Goal: Information Seeking & Learning: Compare options

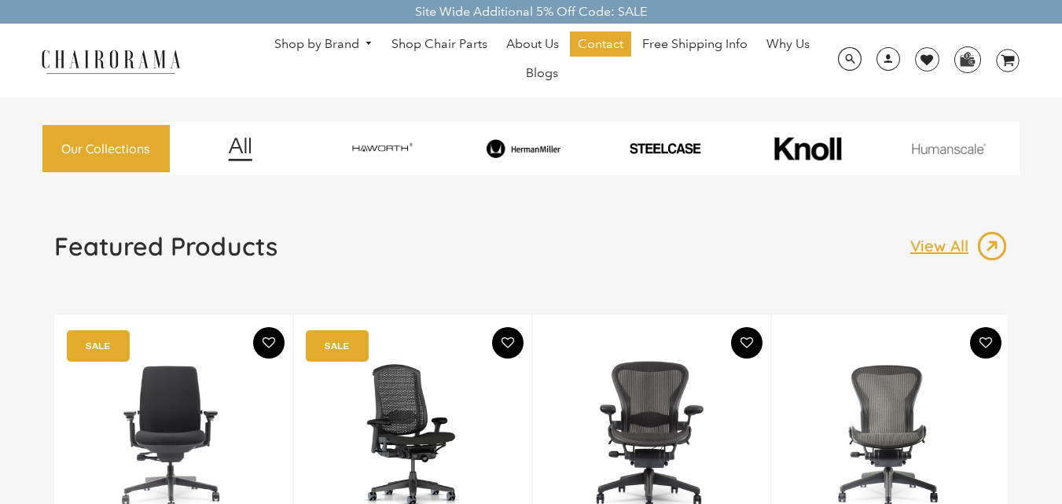
drag, startPoint x: 0, startPoint y: 0, endPoint x: 122, endPoint y: 42, distance: 128.7
drag, startPoint x: 122, startPoint y: 42, endPoint x: 114, endPoint y: 68, distance: 27.8
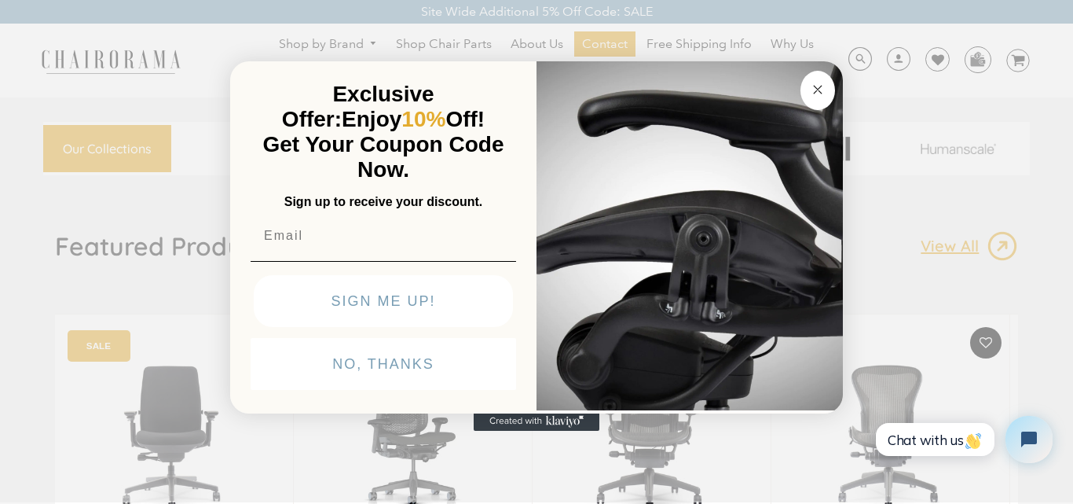
click at [816, 93] on circle "Close dialog" at bounding box center [818, 89] width 18 height 18
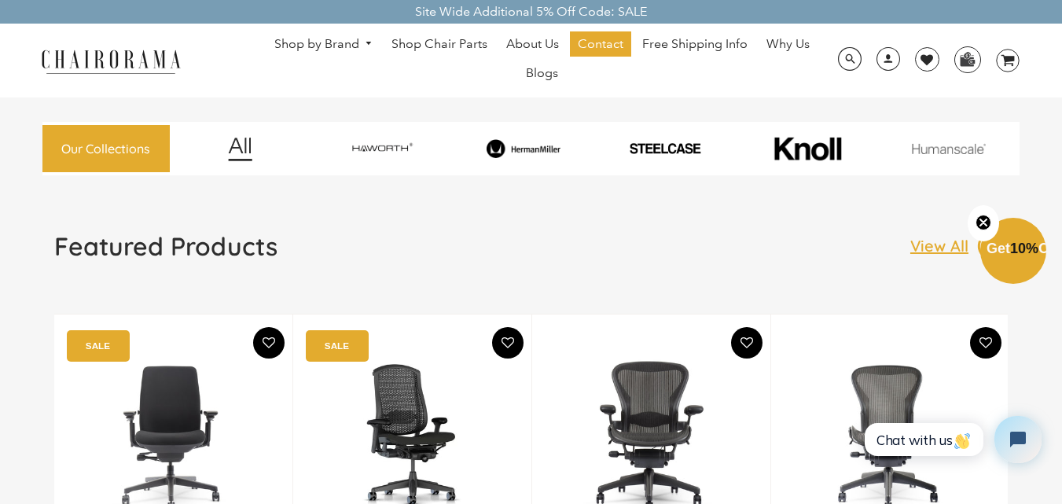
click at [930, 141] on div at bounding box center [948, 148] width 137 height 53
click at [954, 144] on img at bounding box center [948, 148] width 137 height 11
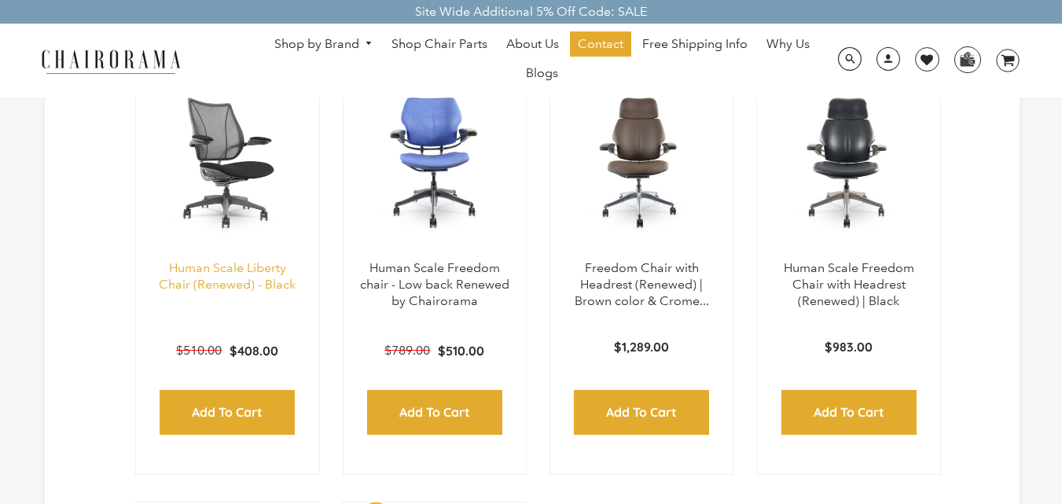
scroll to position [519, 0]
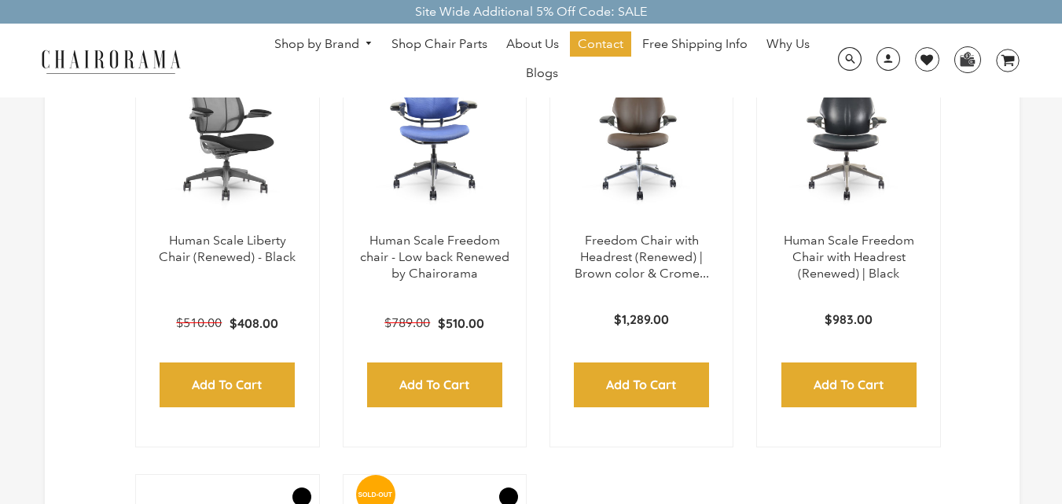
click at [277, 173] on img at bounding box center [227, 134] width 151 height 196
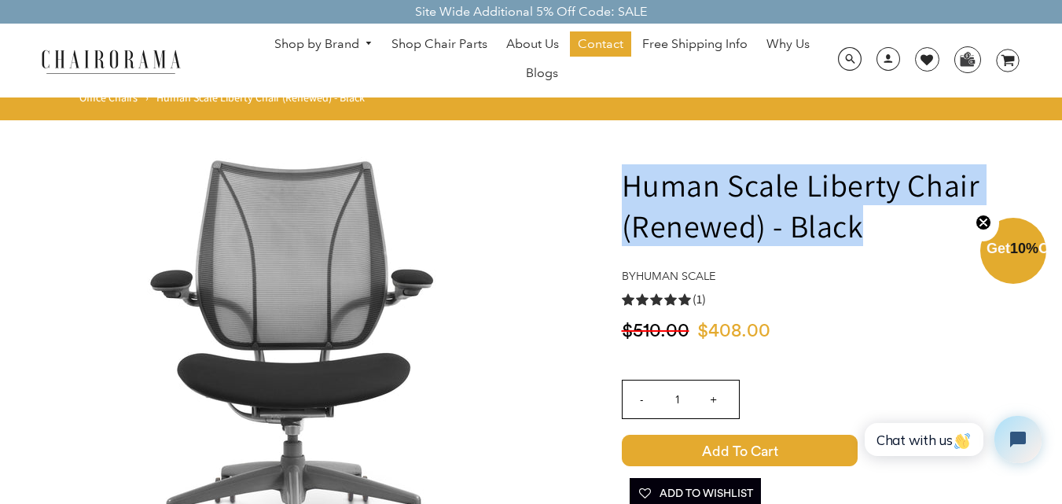
drag, startPoint x: 615, startPoint y: 183, endPoint x: 882, endPoint y: 229, distance: 270.3
copy h1 "Human Scale Liberty Chair (Renewed) - Black"
drag, startPoint x: 360, startPoint y: 347, endPoint x: 622, endPoint y: 196, distance: 302.7
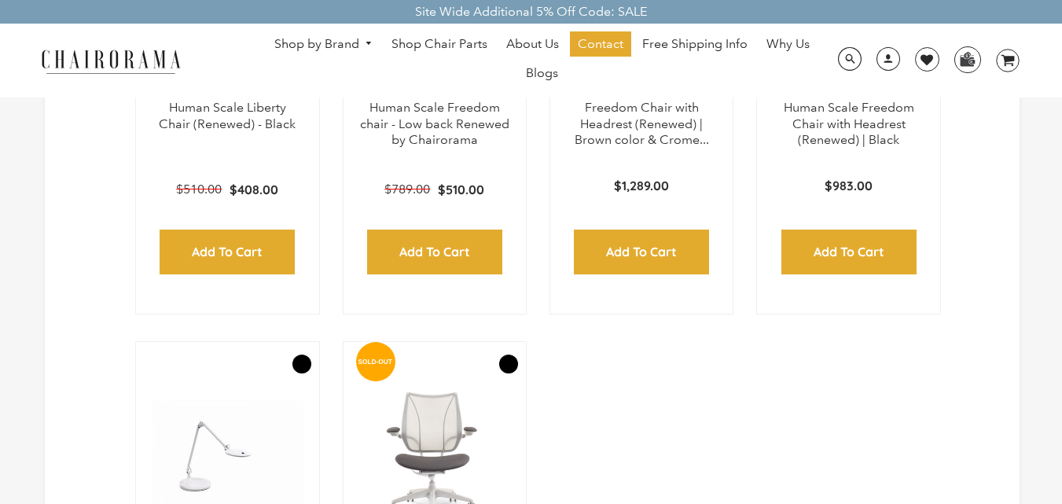
scroll to position [362, 0]
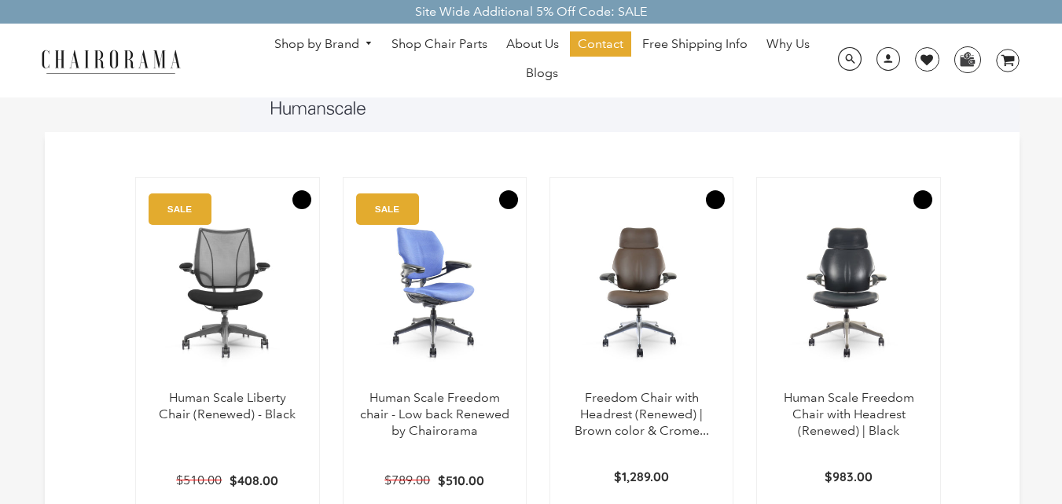
click at [427, 369] on img at bounding box center [434, 291] width 151 height 196
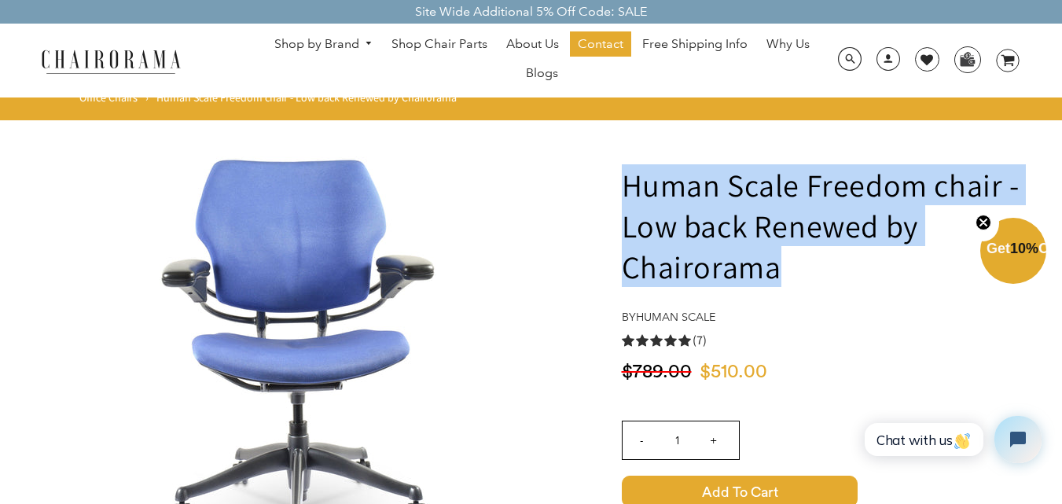
drag, startPoint x: 618, startPoint y: 190, endPoint x: 822, endPoint y: 267, distance: 217.6
copy h1 "Human Scale Freedom chair - Low back Renewed by Chairorama"
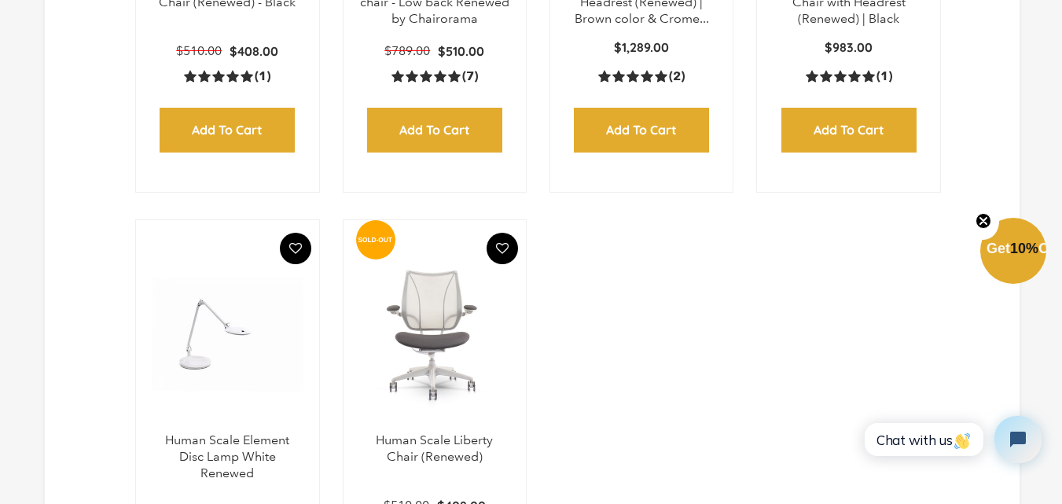
scroll to position [519, 0]
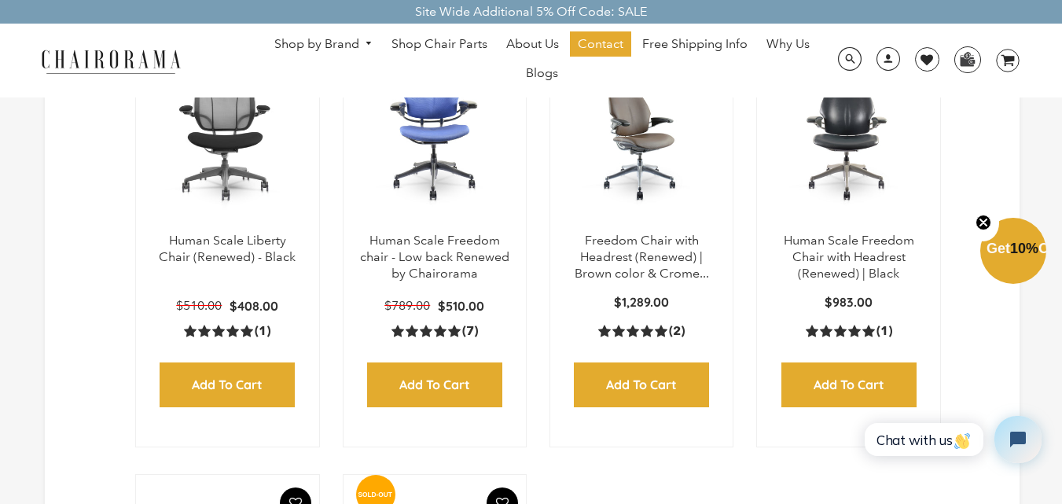
click at [673, 178] on img at bounding box center [641, 134] width 151 height 196
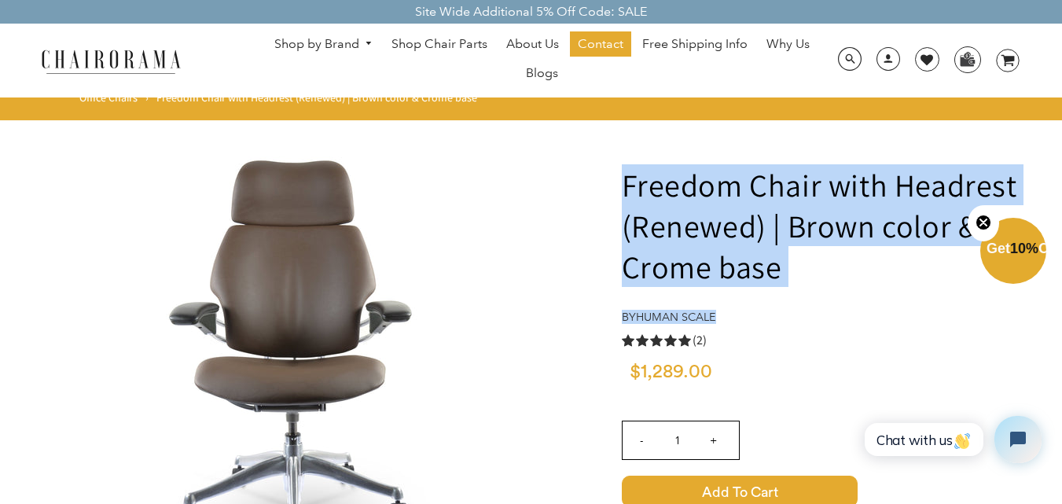
drag, startPoint x: 604, startPoint y: 176, endPoint x: 813, endPoint y: 291, distance: 238.4
drag, startPoint x: 819, startPoint y: 275, endPoint x: 596, endPoint y: 177, distance: 243.1
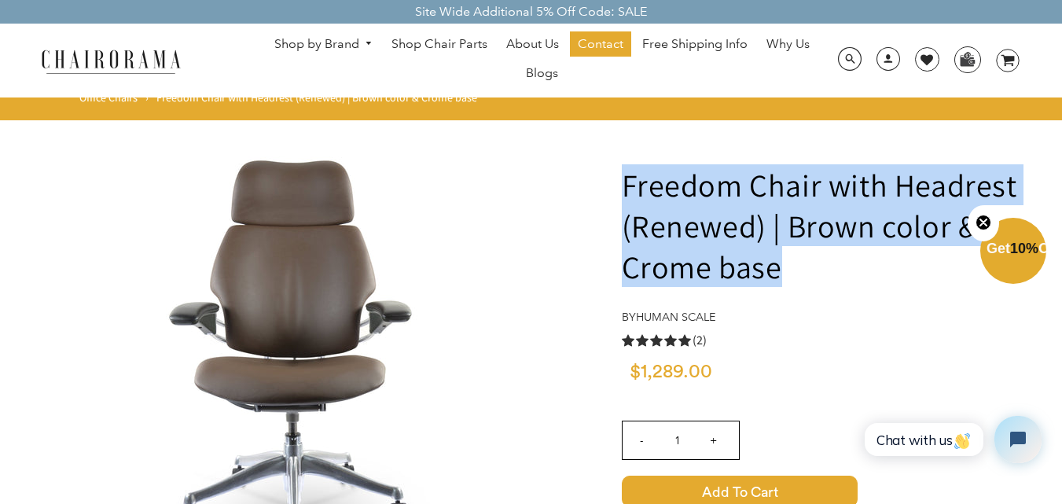
copy h1 "Freedom Chair with Headrest (Renewed) | Brown color & Crome base"
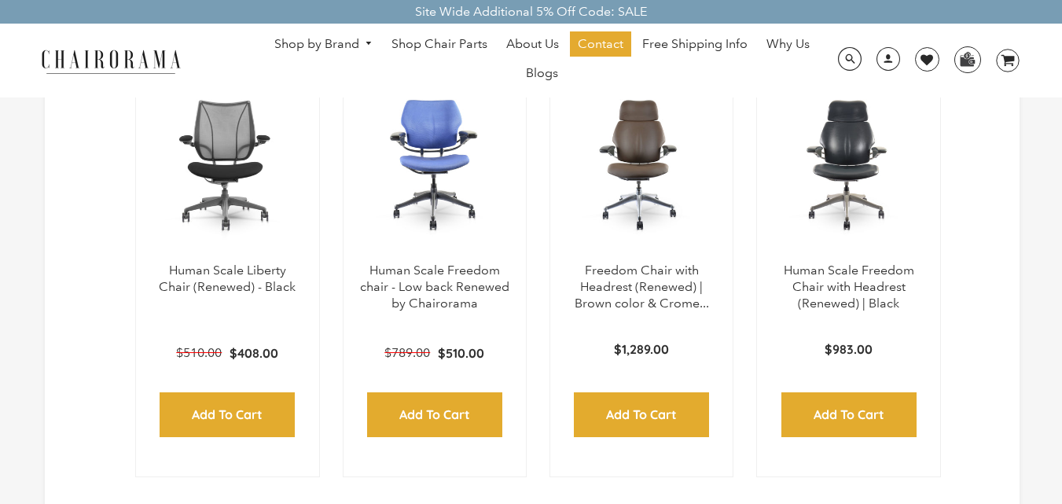
scroll to position [410, 0]
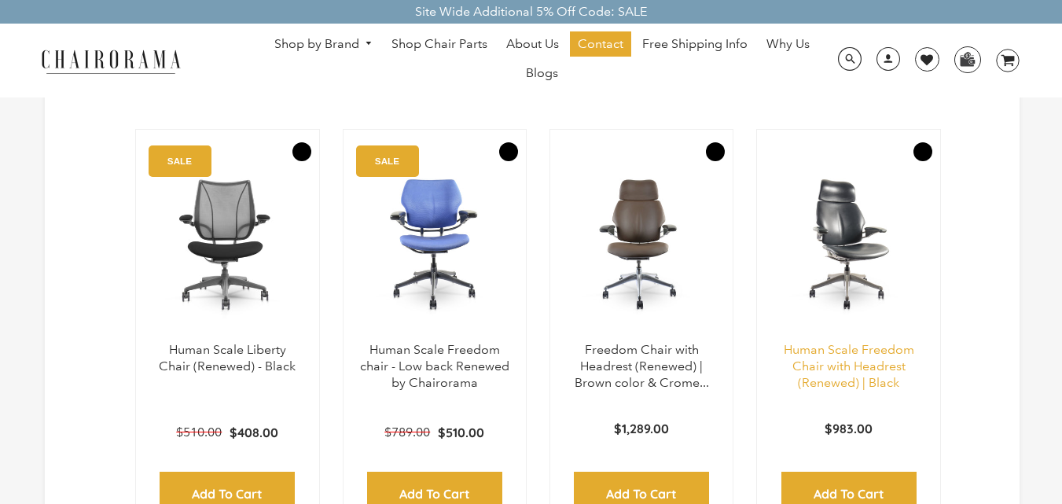
click at [832, 343] on link "Human Scale Freedom Chair with Headrest (Renewed) | Black" at bounding box center [848, 366] width 130 height 48
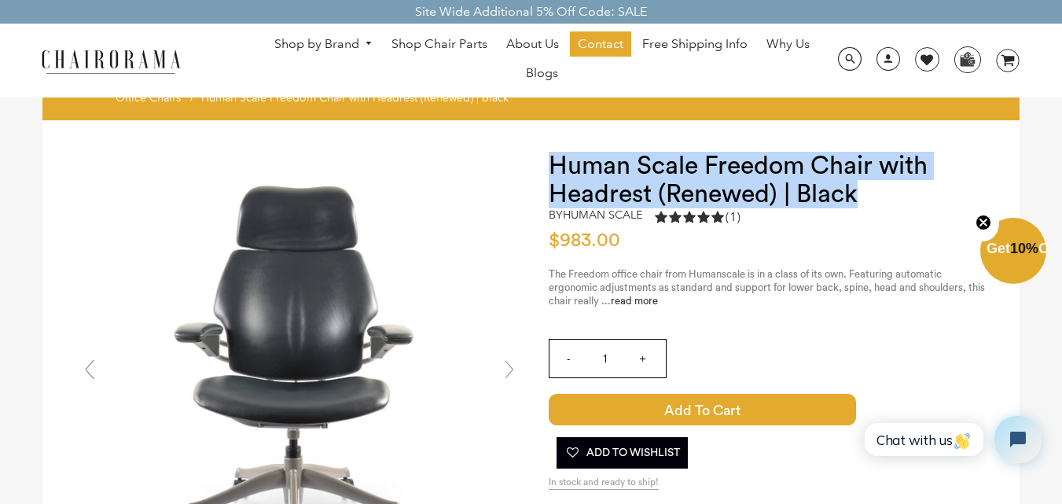
drag, startPoint x: 538, startPoint y: 145, endPoint x: 927, endPoint y: 196, distance: 392.3
copy h1 "Human Scale Freedom Chair with Headrest (Renewed) | Black"
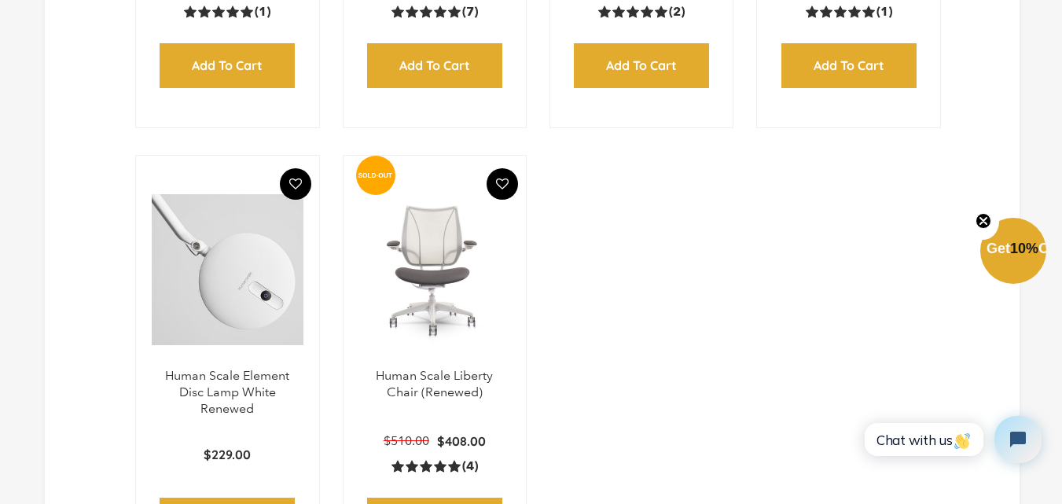
scroll to position [897, 0]
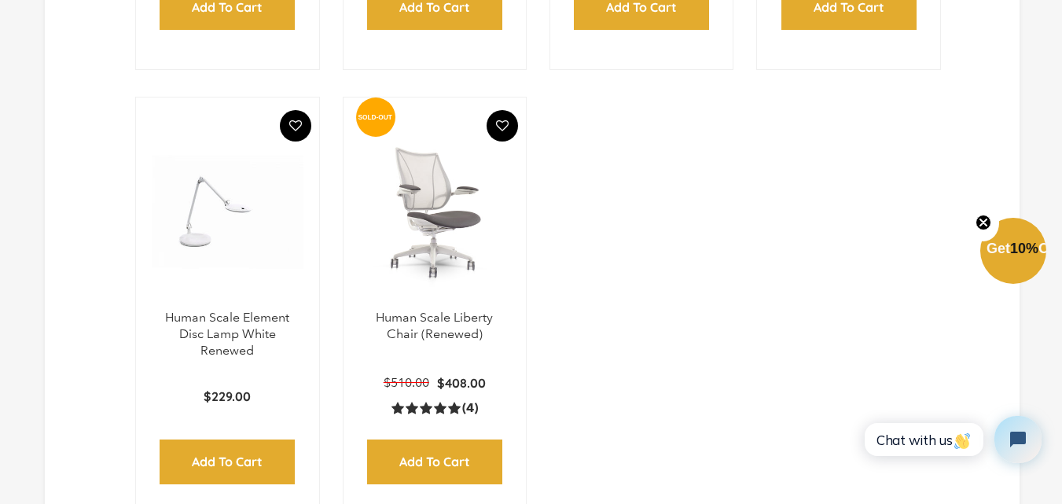
click at [426, 284] on img at bounding box center [434, 211] width 151 height 196
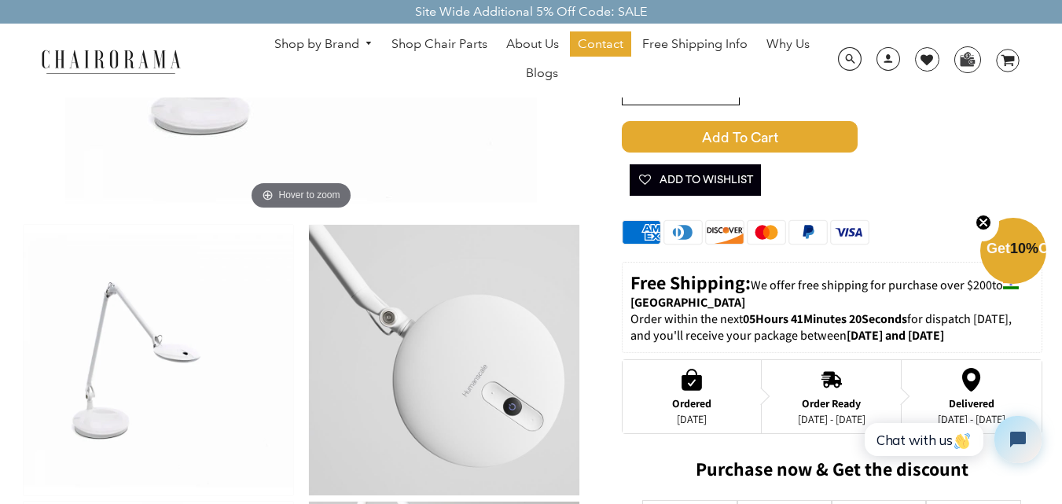
scroll to position [236, 0]
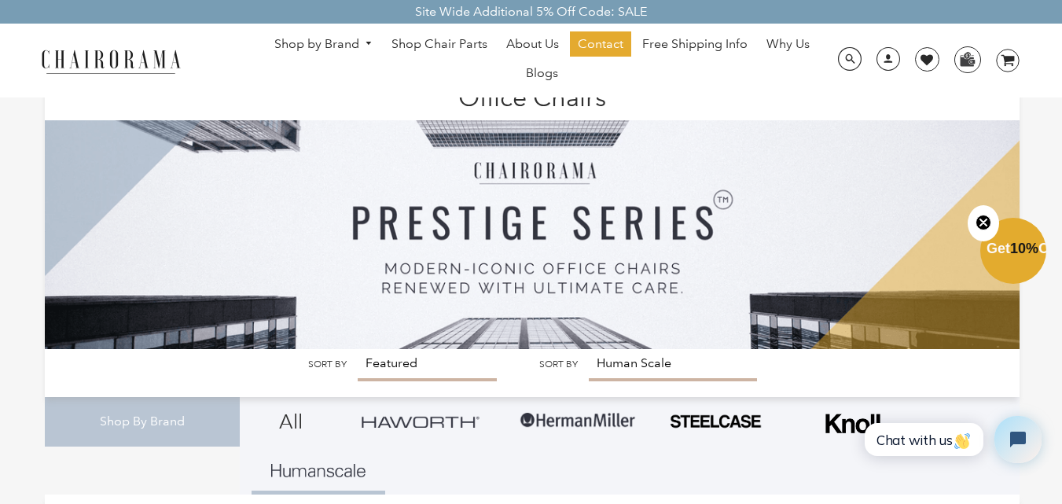
scroll to position [79, 0]
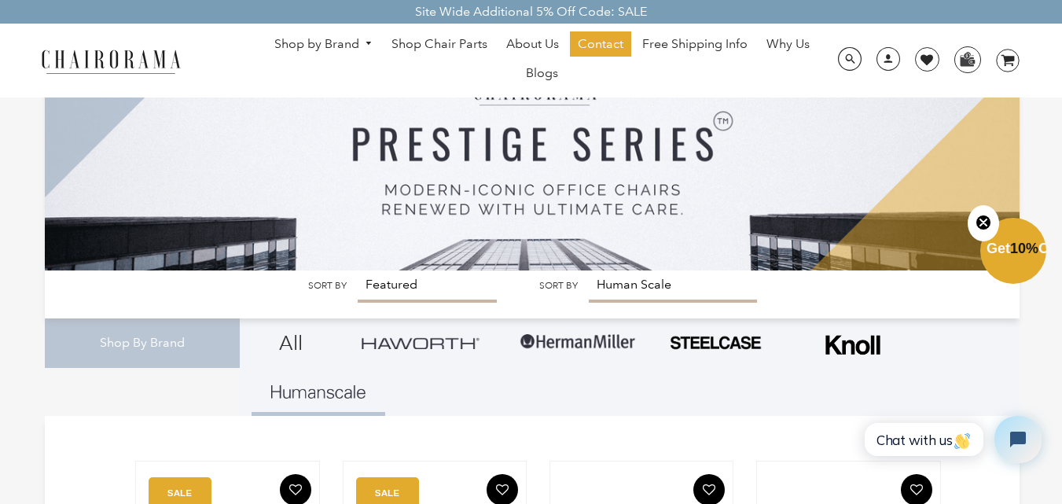
click at [846, 348] on img at bounding box center [852, 345] width 63 height 40
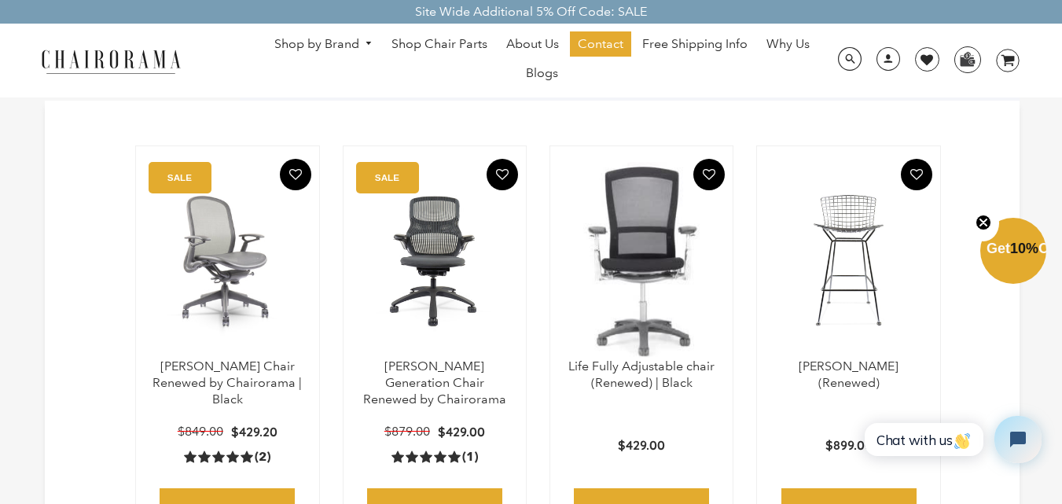
scroll to position [206, 0]
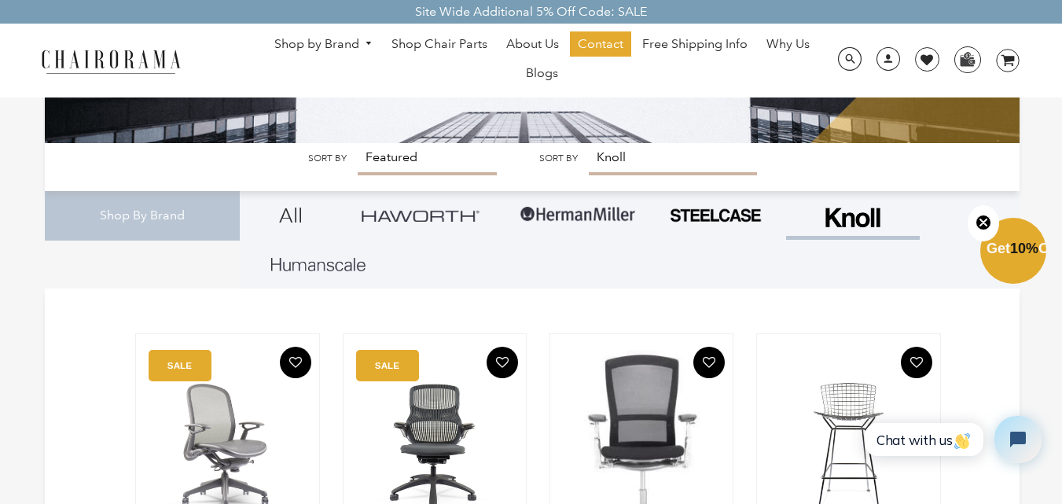
click at [255, 449] on img at bounding box center [227, 448] width 151 height 196
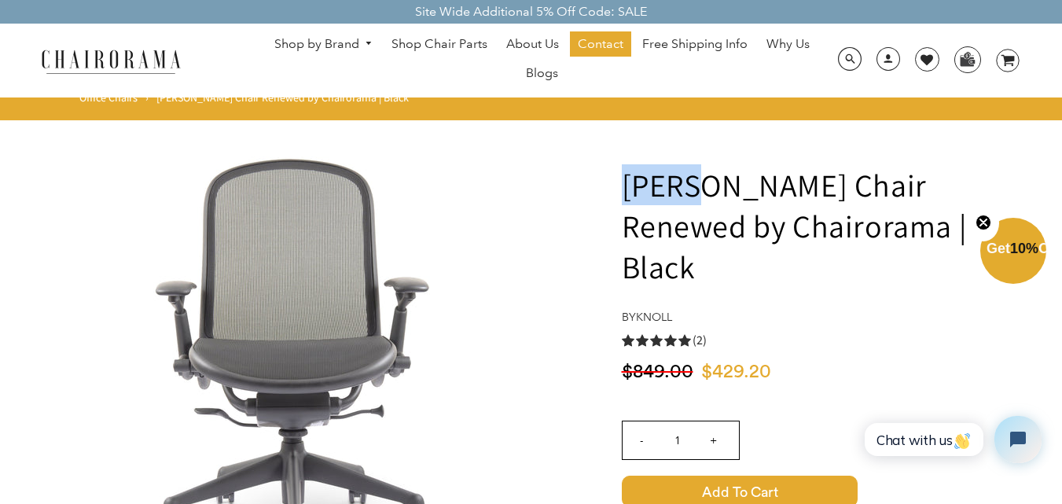
drag, startPoint x: 671, startPoint y: 199, endPoint x: 691, endPoint y: 201, distance: 20.6
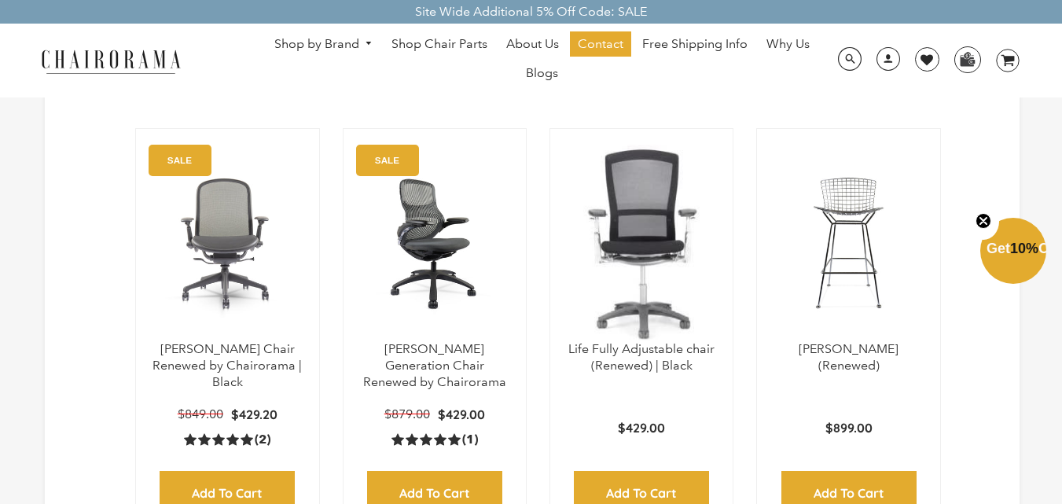
click at [391, 285] on img at bounding box center [434, 243] width 151 height 196
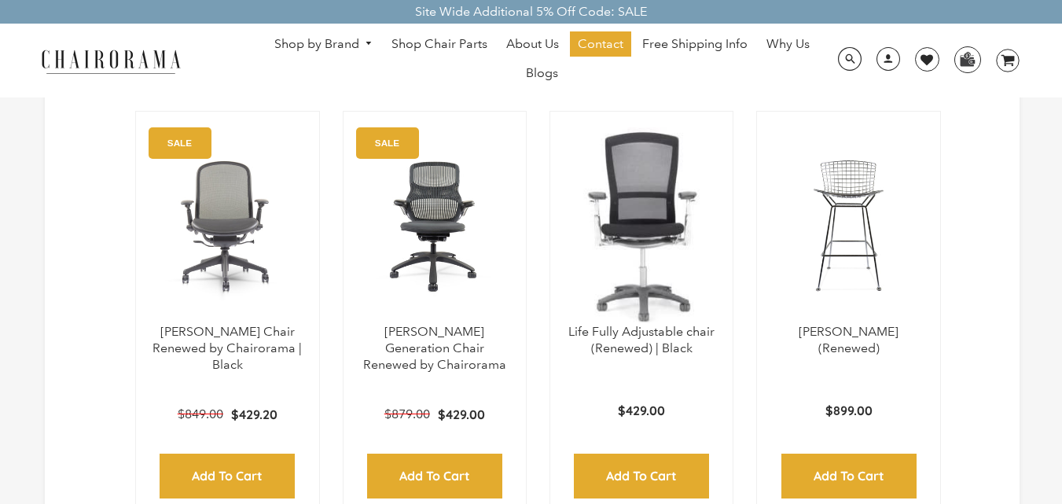
scroll to position [380, 0]
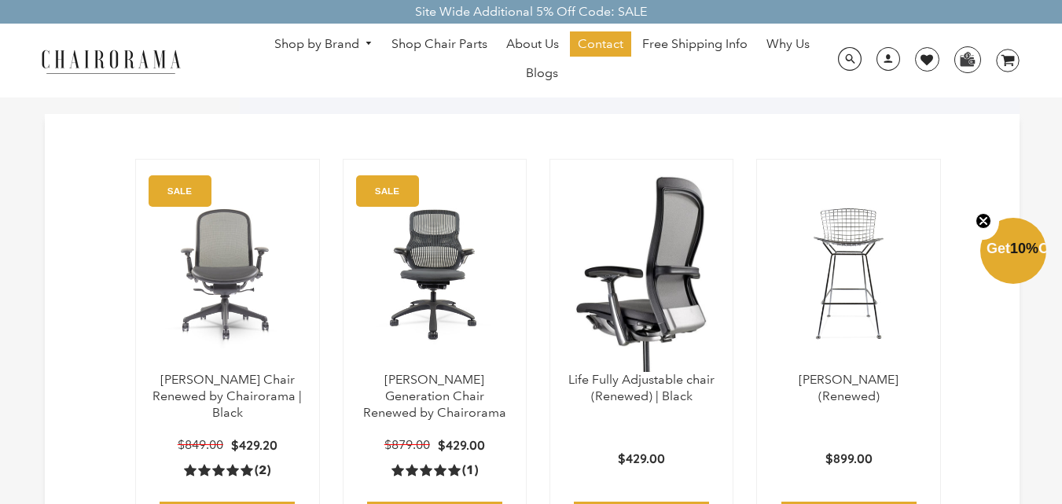
click at [644, 320] on img at bounding box center [641, 273] width 151 height 196
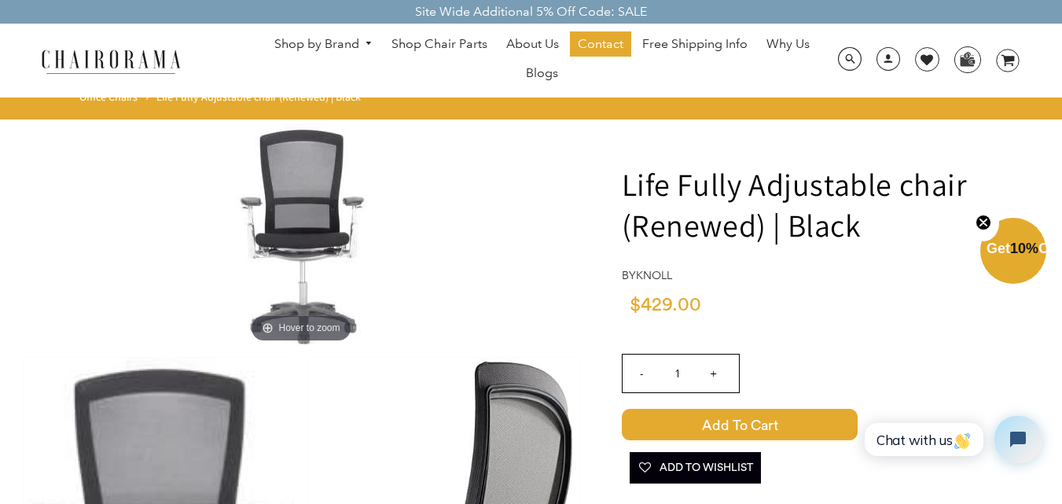
scroll to position [157, 0]
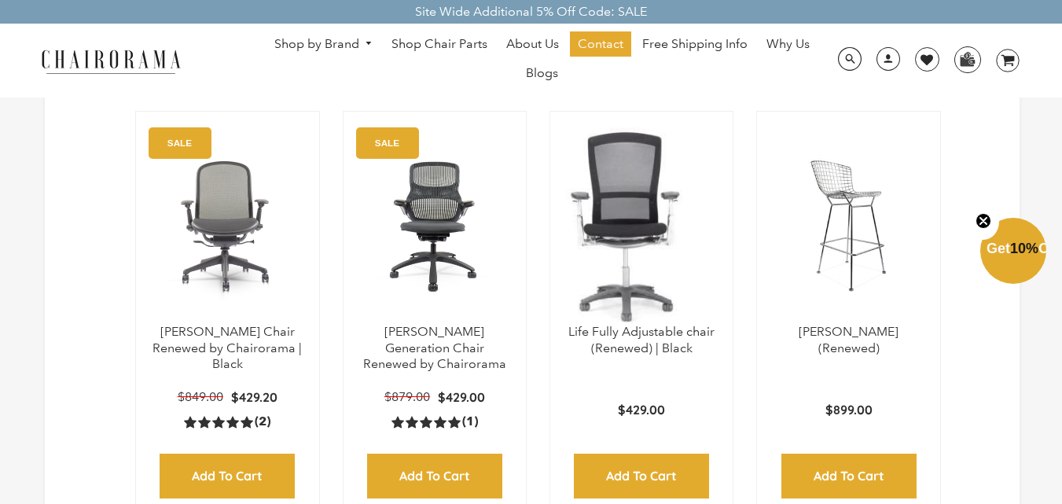
scroll to position [428, 0]
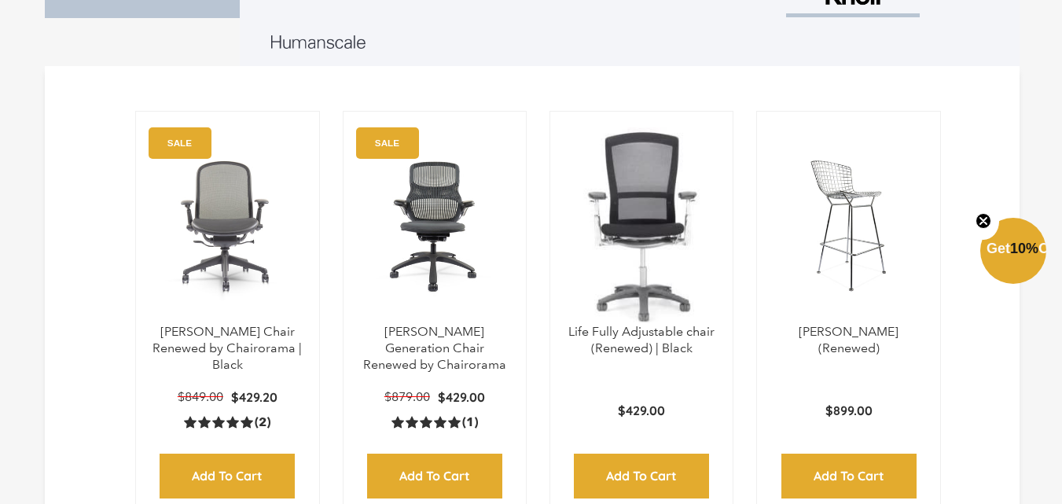
click at [799, 277] on img at bounding box center [847, 225] width 151 height 196
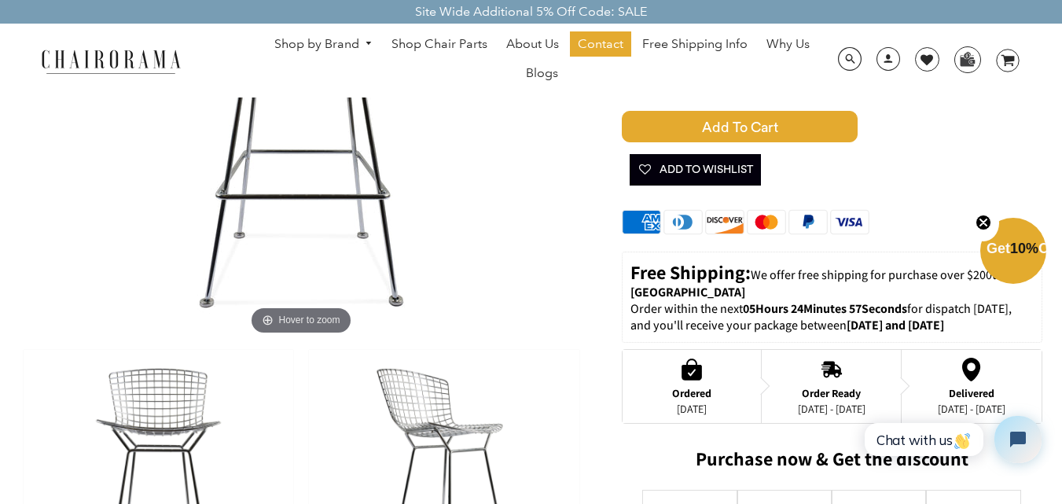
scroll to position [236, 0]
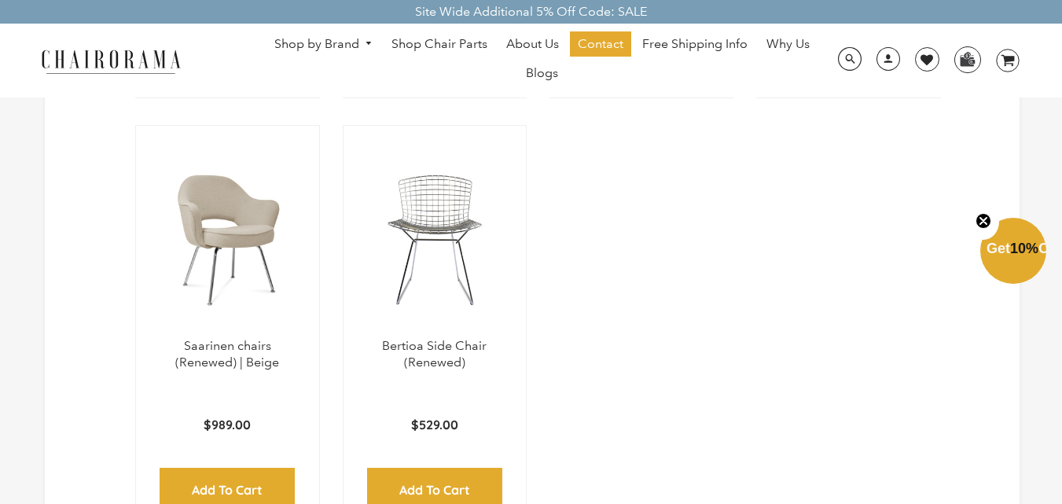
scroll to position [869, 0]
click at [195, 313] on img at bounding box center [227, 239] width 151 height 196
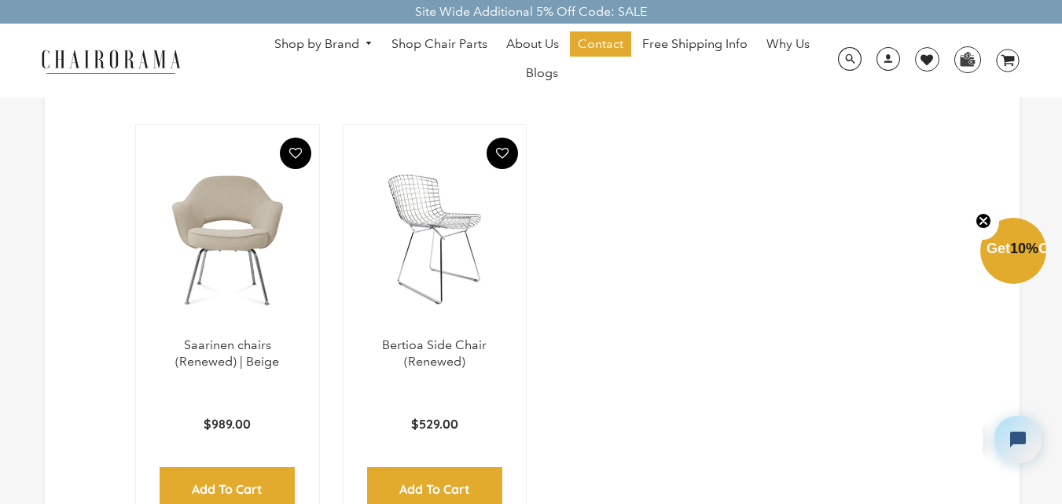
scroll to position [0, 0]
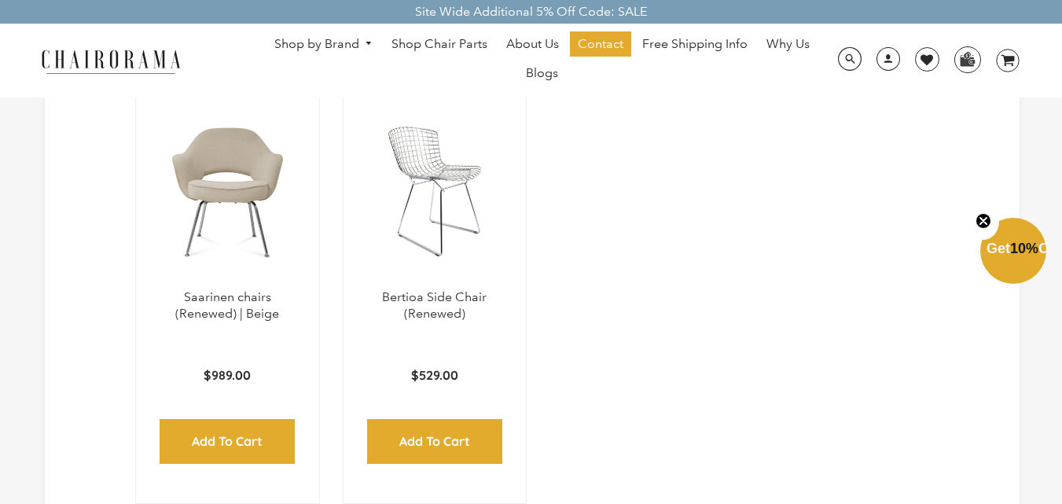
scroll to position [917, 0]
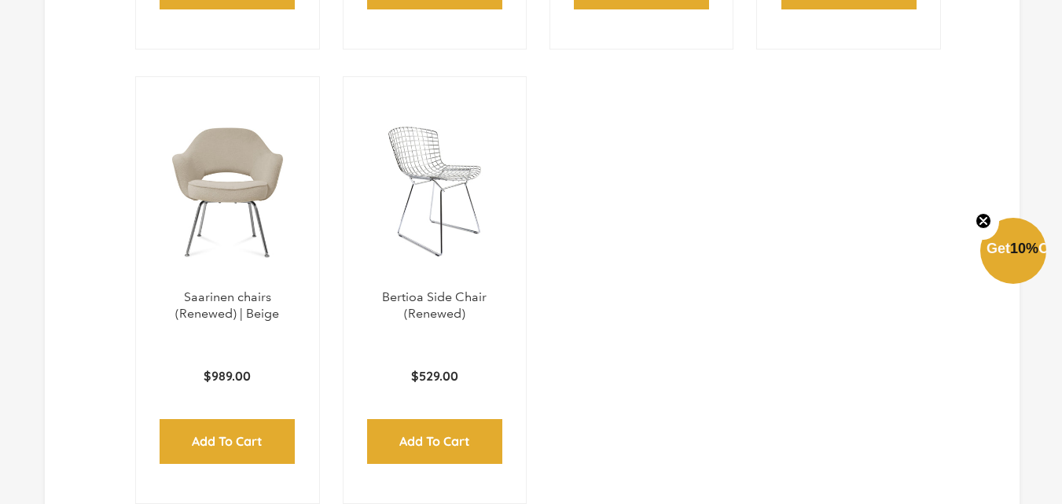
click at [460, 284] on img at bounding box center [434, 191] width 151 height 196
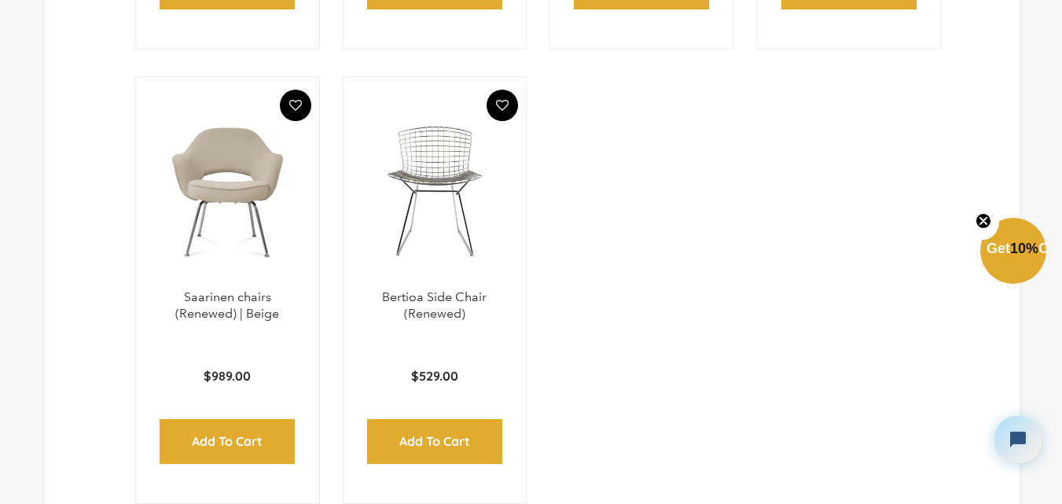
scroll to position [0, 0]
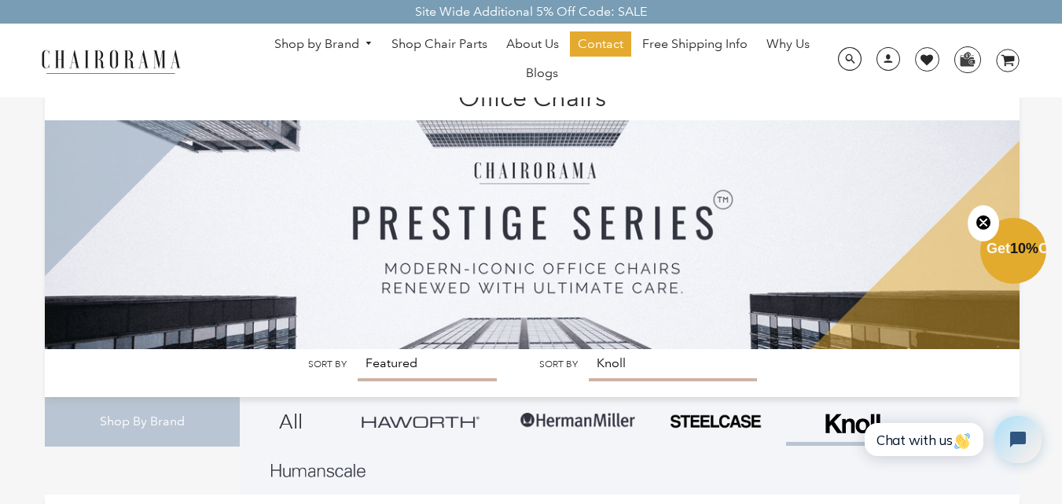
click at [697, 429] on img at bounding box center [715, 421] width 94 height 17
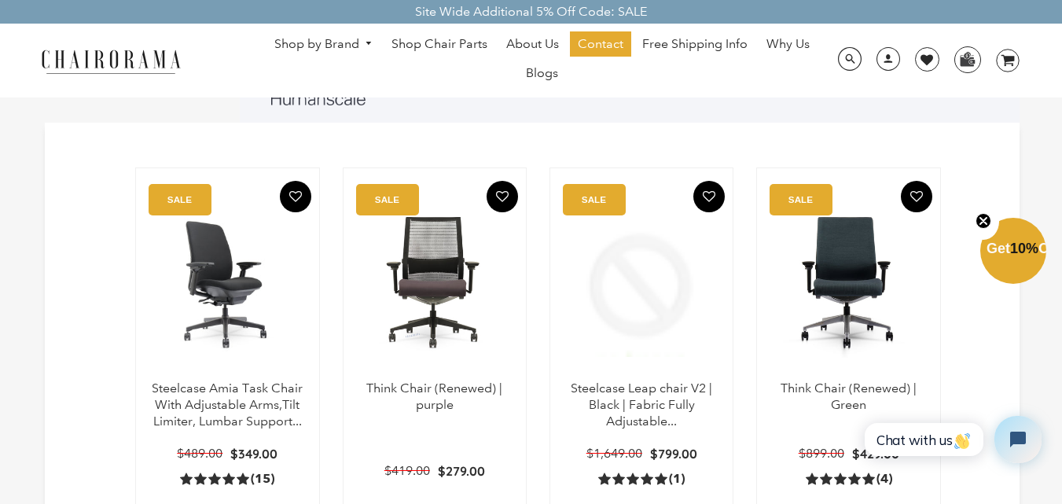
scroll to position [314, 0]
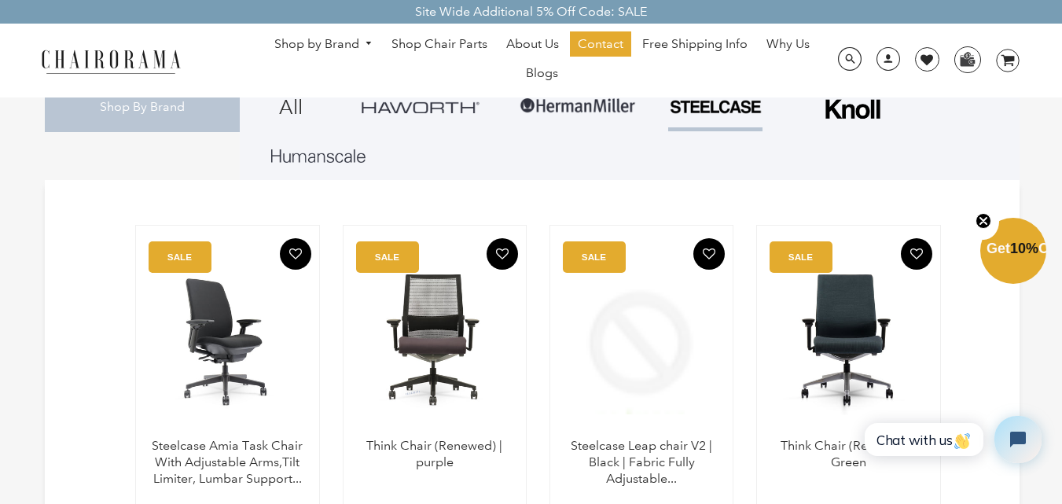
click at [241, 390] on img at bounding box center [227, 339] width 151 height 196
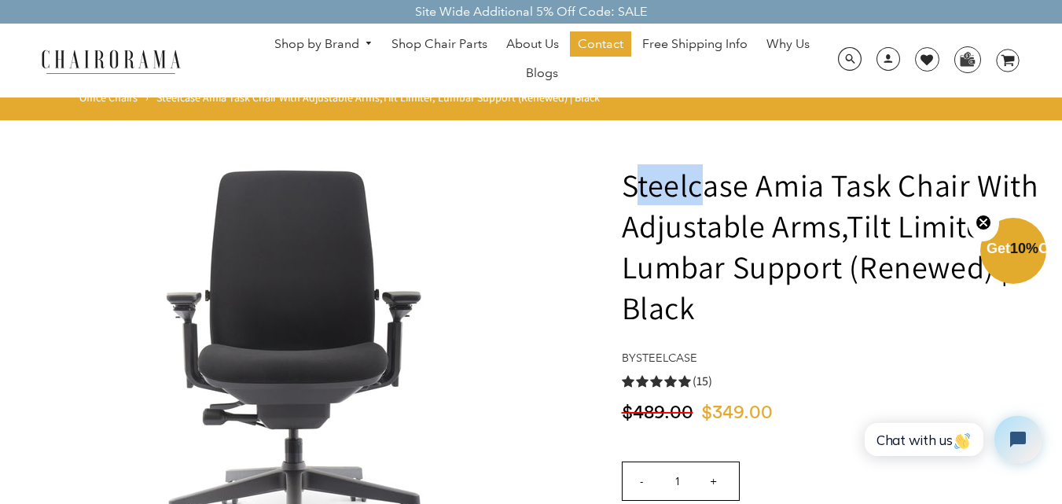
drag, startPoint x: 632, startPoint y: 191, endPoint x: 701, endPoint y: 197, distance: 69.4
click at [701, 197] on h1 "Steelcase Amia Task Chair With Adjustable Arms,Tilt Limiter, Lumbar Support (Re…" at bounding box center [832, 245] width 420 height 163
drag, startPoint x: 625, startPoint y: 198, endPoint x: 752, endPoint y: 192, distance: 126.7
click at [752, 192] on h1 "Steelcase Amia Task Chair With Adjustable Arms,Tilt Limiter, Lumbar Support (Re…" at bounding box center [832, 245] width 420 height 163
copy h1 "Steelcase"
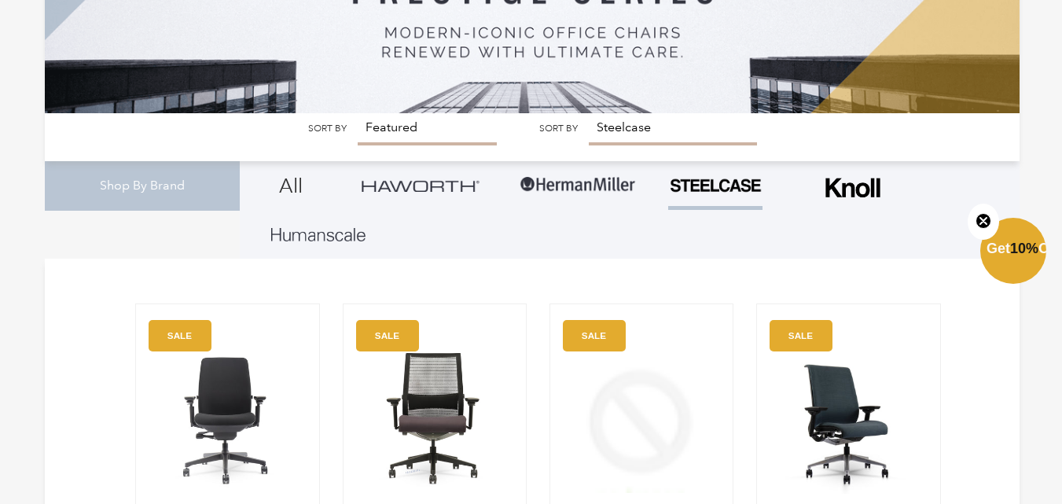
scroll to position [441, 0]
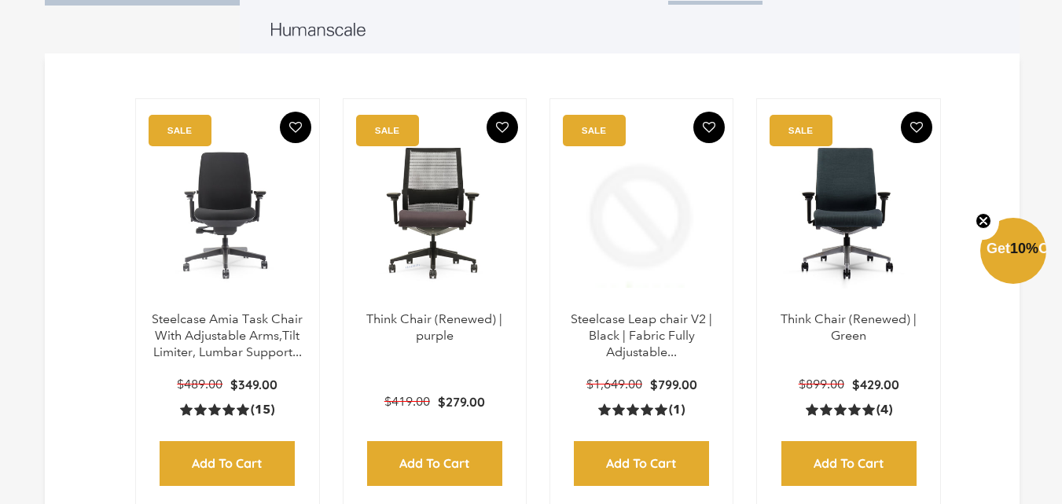
click at [644, 263] on img at bounding box center [641, 213] width 151 height 196
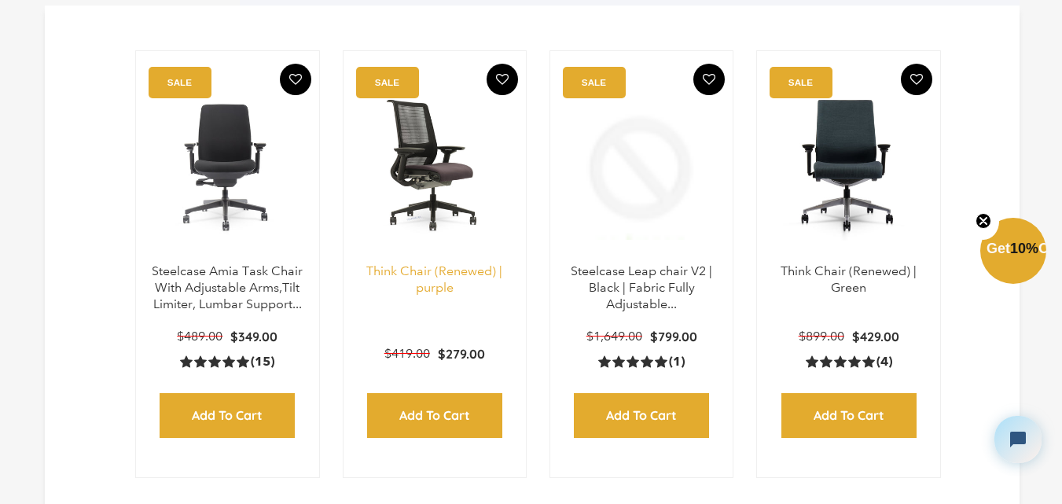
click at [435, 277] on link "Think Chair (Renewed) | purple" at bounding box center [434, 278] width 136 height 31
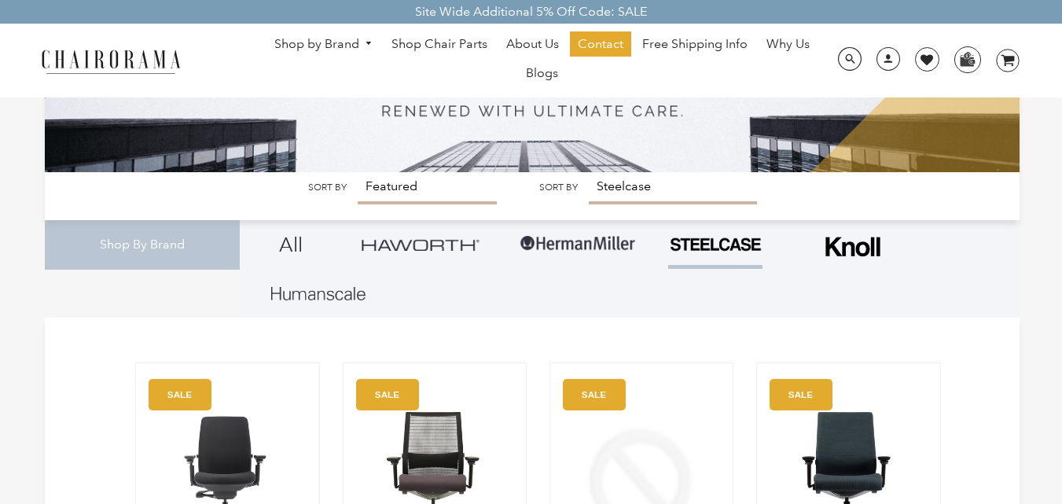
scroll to position [71, 0]
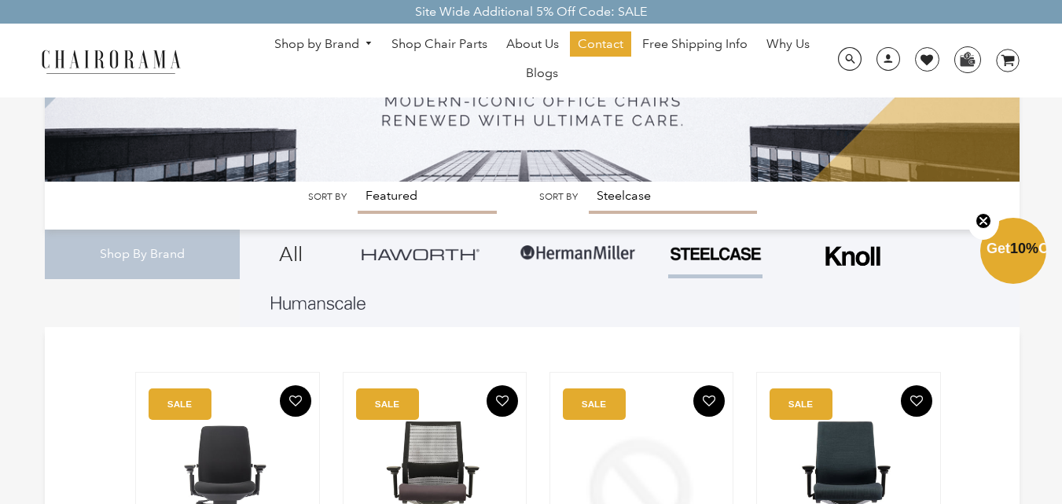
scroll to position [385, 0]
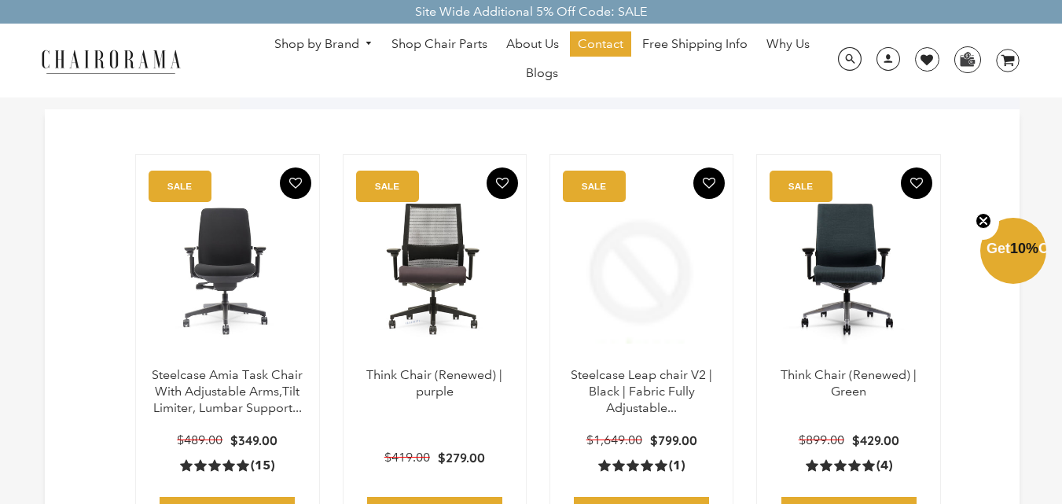
click at [617, 344] on img at bounding box center [641, 269] width 151 height 196
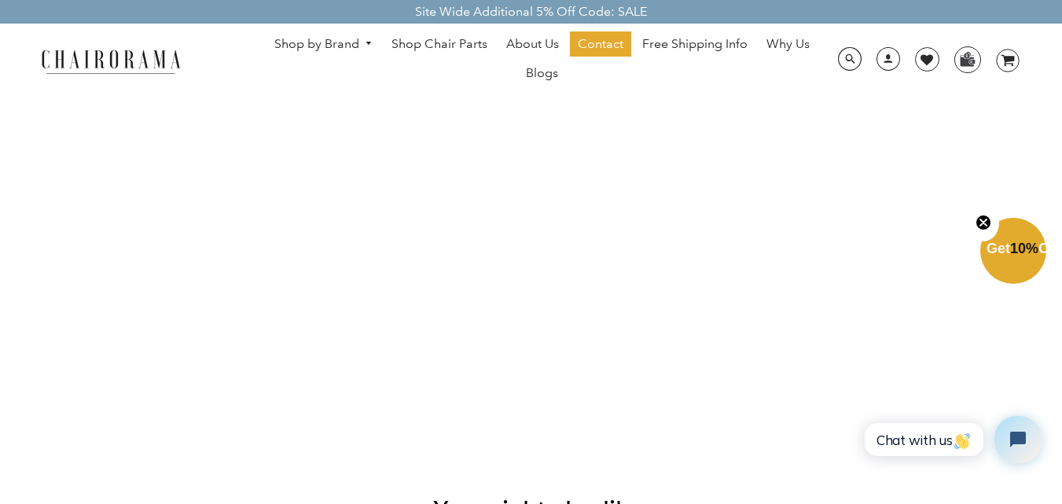
scroll to position [2200, 0]
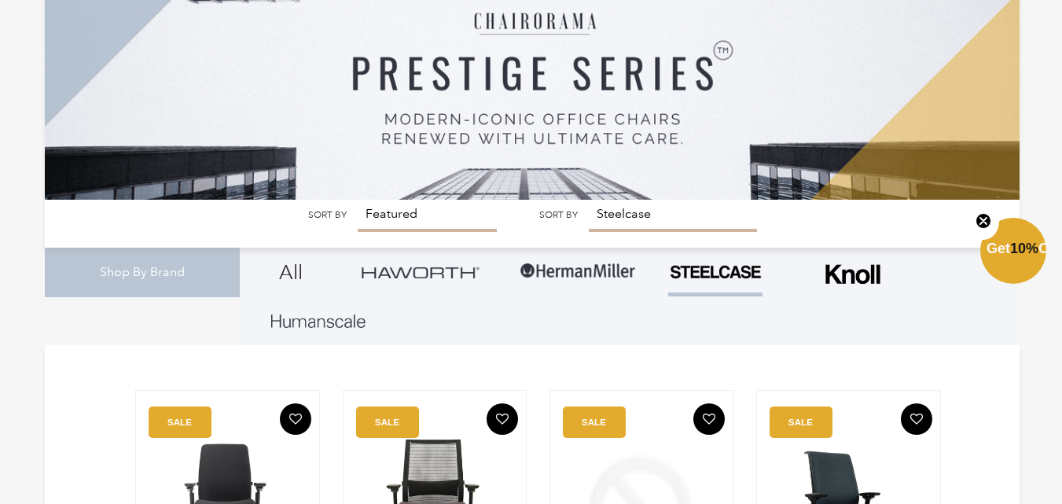
scroll to position [354, 0]
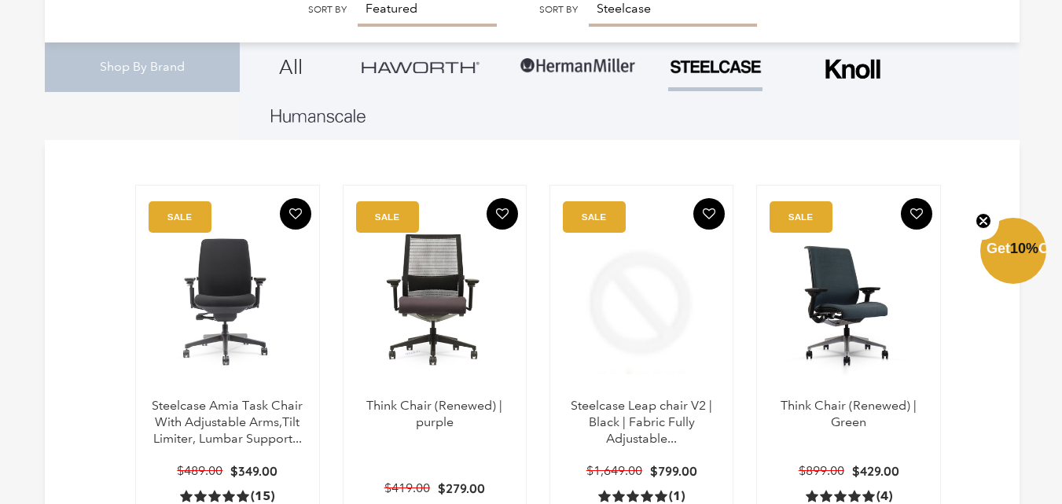
click at [829, 431] on div "Think Chair (Renewed) | Green" at bounding box center [847, 425] width 151 height 55
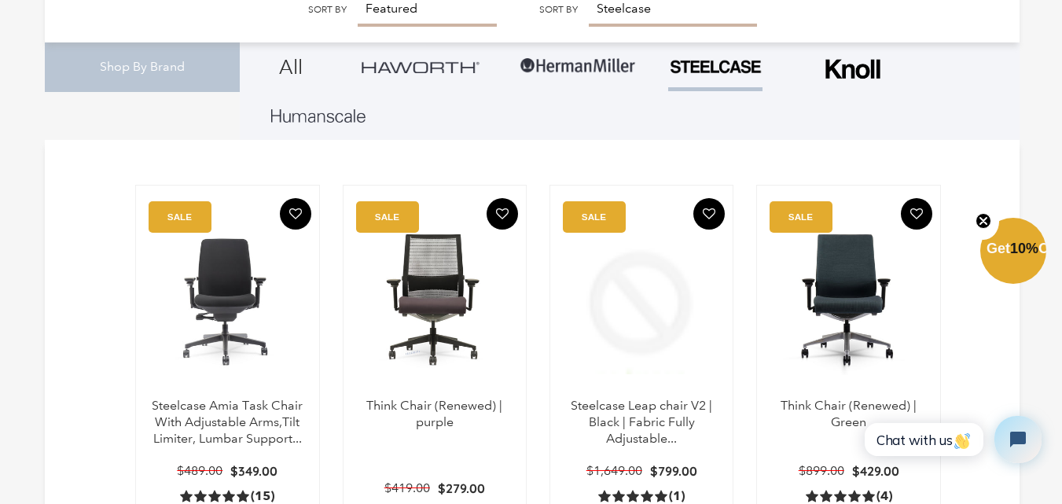
click at [886, 405] on html "Chat with us" at bounding box center [950, 439] width 207 height 74
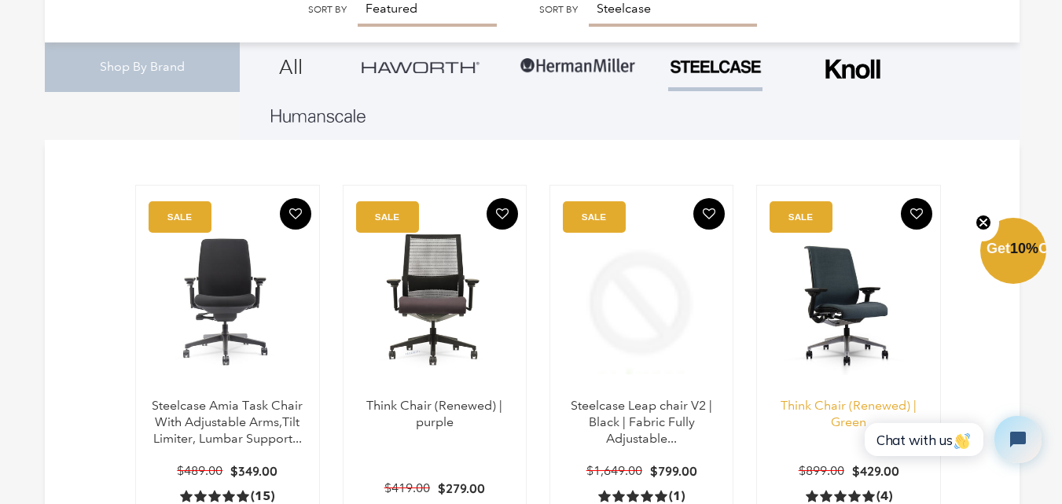
click at [849, 413] on link "Think Chair (Renewed) | Green" at bounding box center [848, 413] width 136 height 31
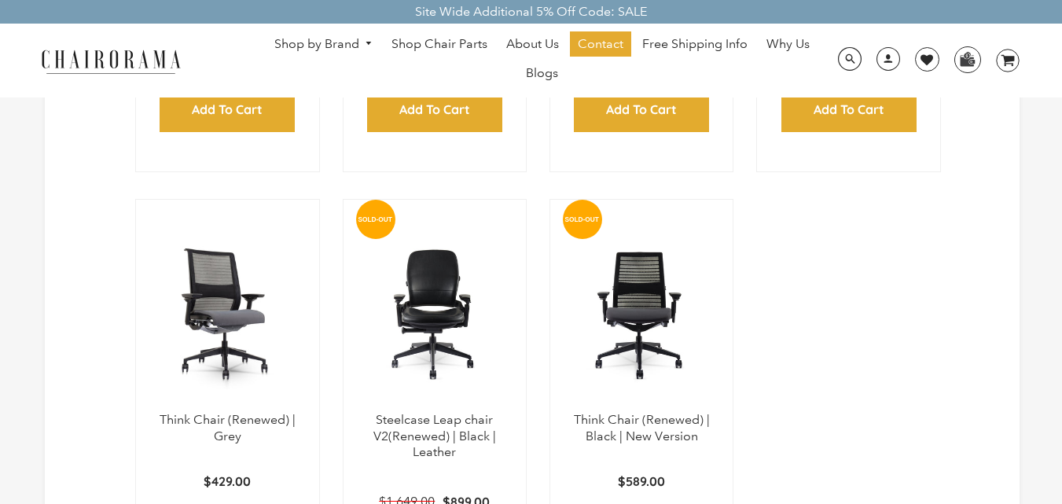
scroll to position [590, 0]
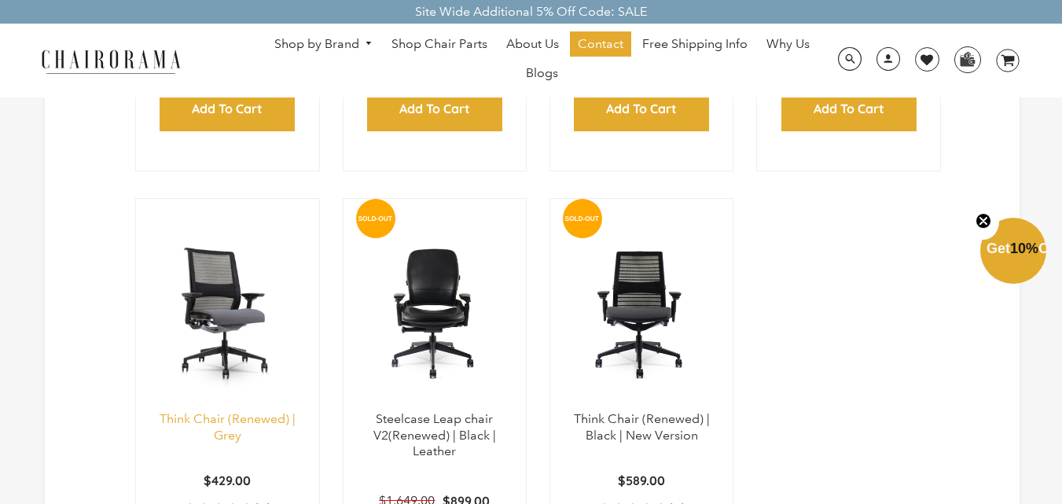
drag, startPoint x: 207, startPoint y: 394, endPoint x: 259, endPoint y: 419, distance: 58.0
click at [207, 394] on img at bounding box center [227, 313] width 151 height 196
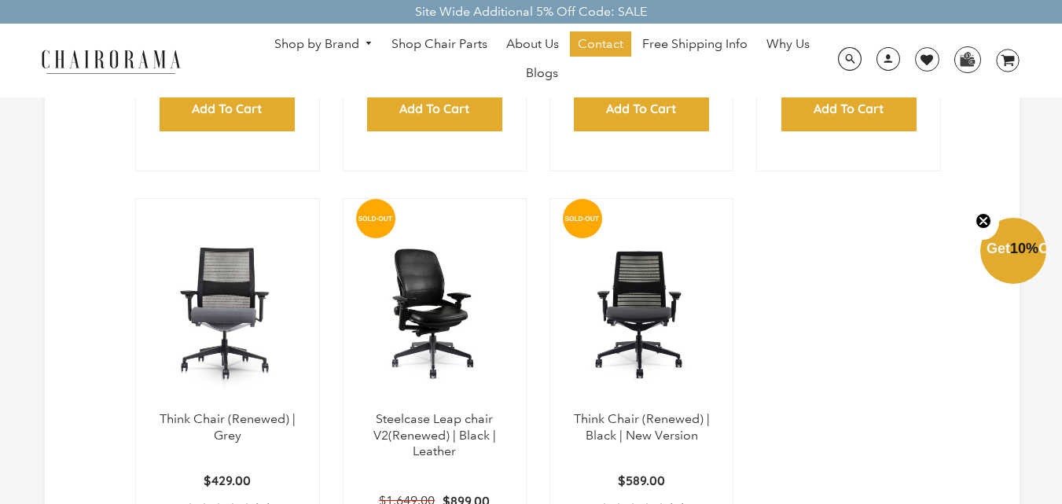
click at [468, 383] on img at bounding box center [434, 313] width 151 height 196
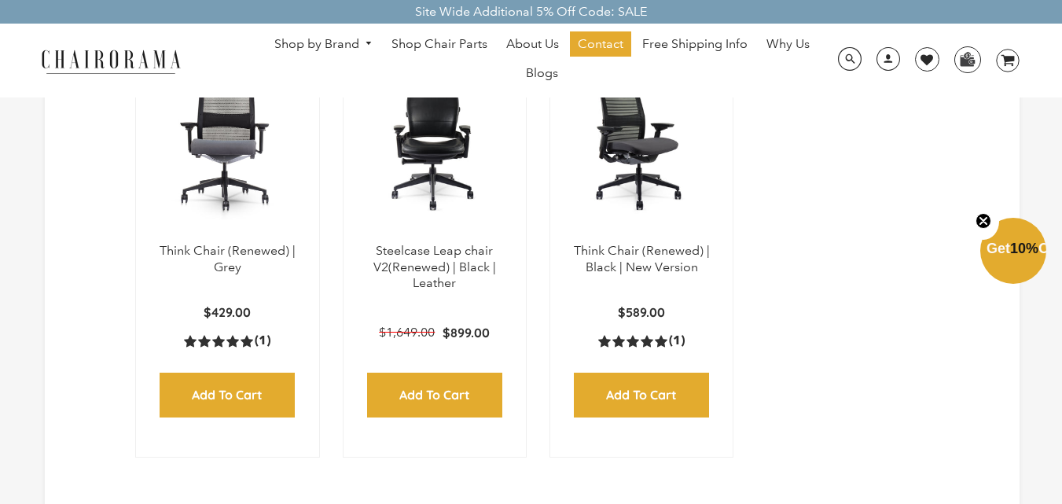
scroll to position [747, 0]
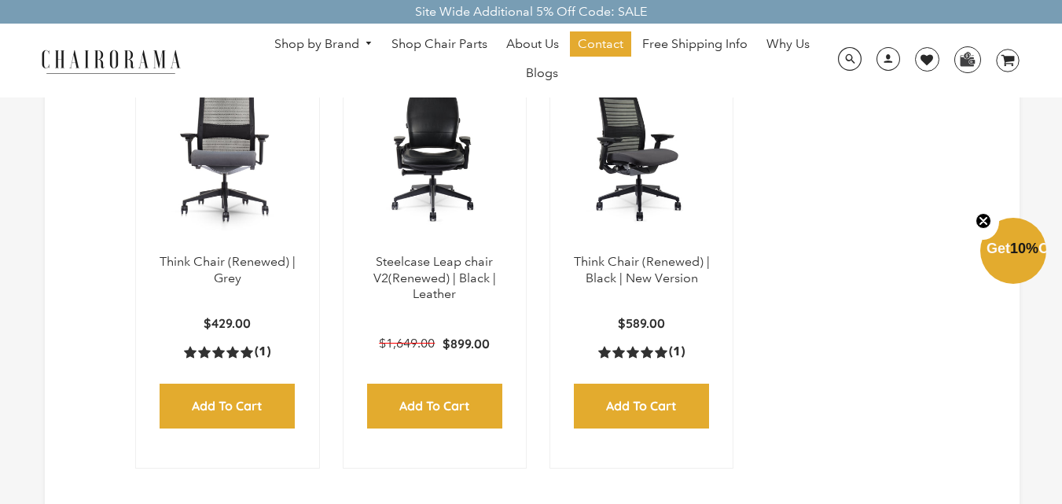
click at [631, 224] on img at bounding box center [641, 155] width 151 height 196
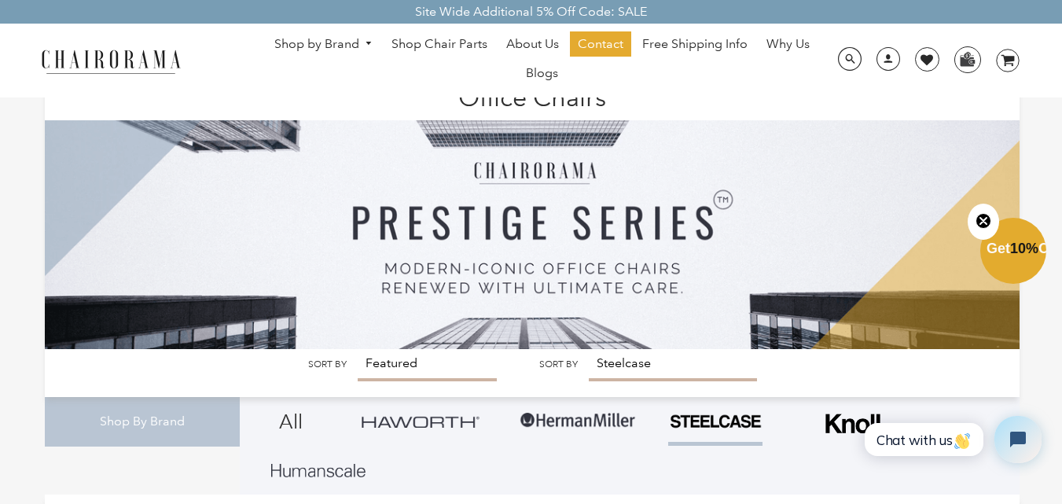
click at [611, 430] on img at bounding box center [578, 420] width 118 height 47
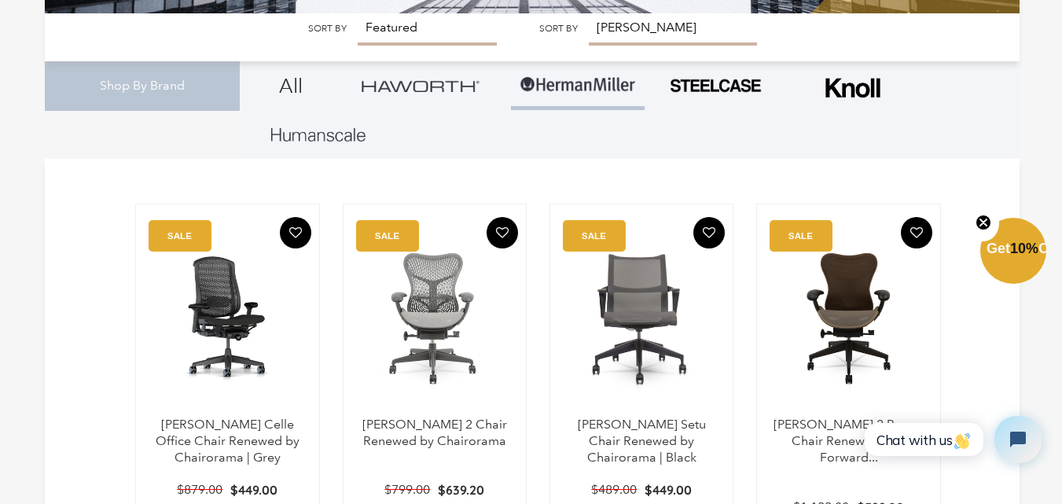
scroll to position [471, 0]
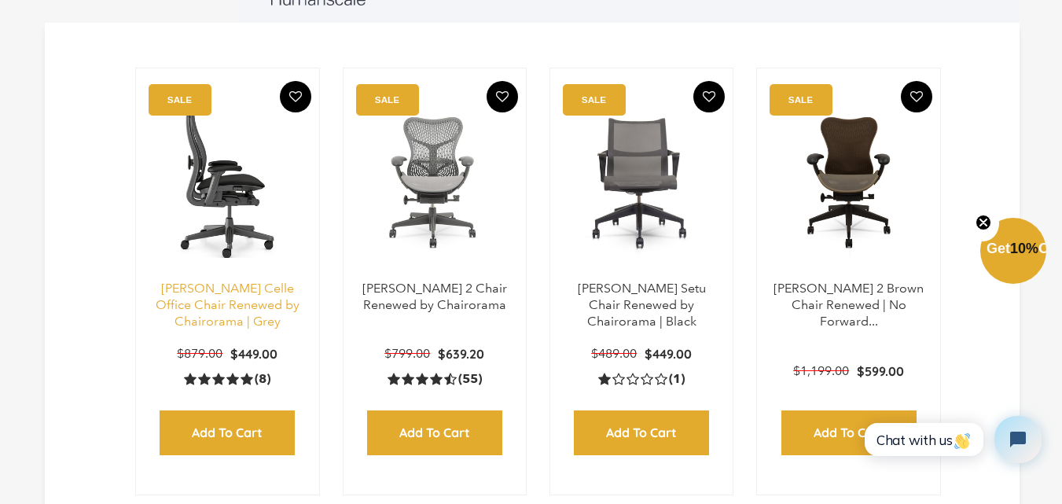
click at [233, 306] on link "[PERSON_NAME] Celle Office Chair Renewed by Chairorama | Grey" at bounding box center [228, 305] width 144 height 48
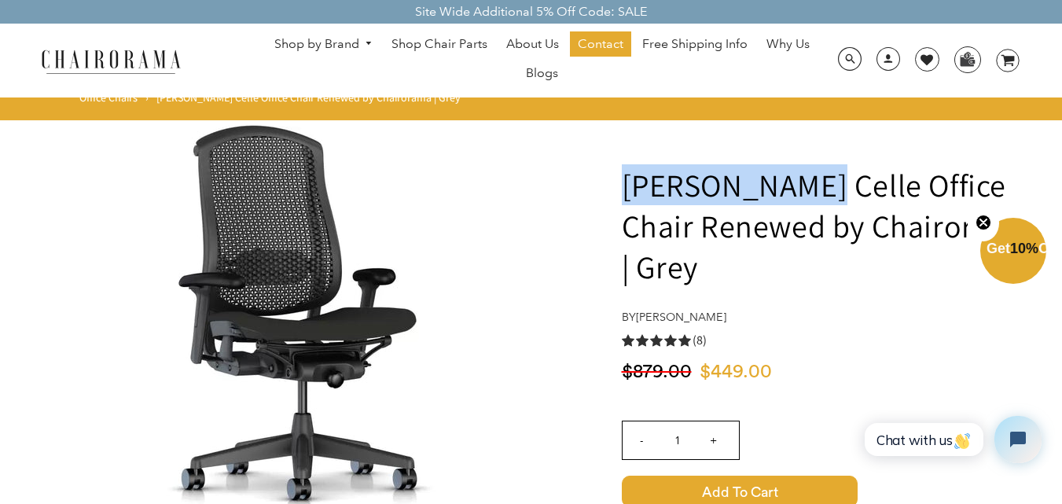
drag, startPoint x: 612, startPoint y: 182, endPoint x: 809, endPoint y: 194, distance: 196.8
copy h1 "[PERSON_NAME]"
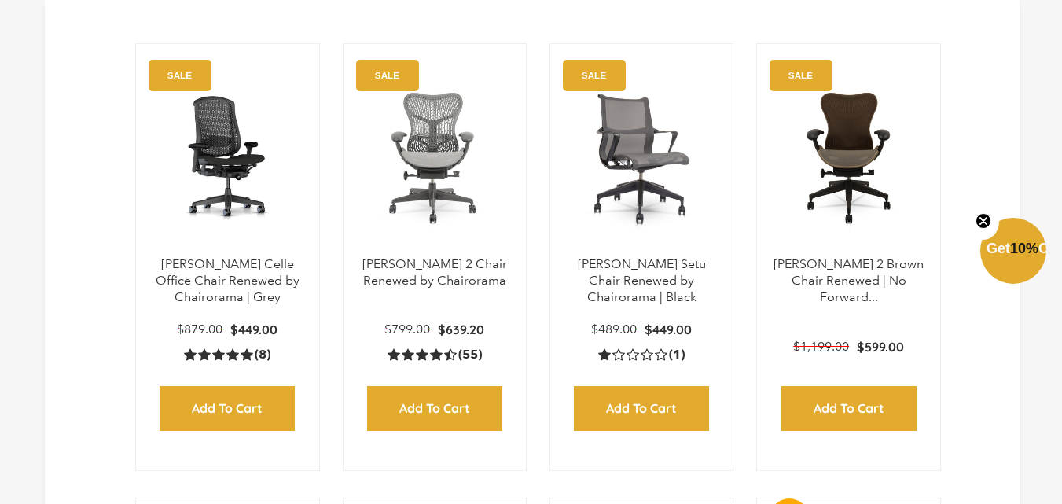
scroll to position [520, 0]
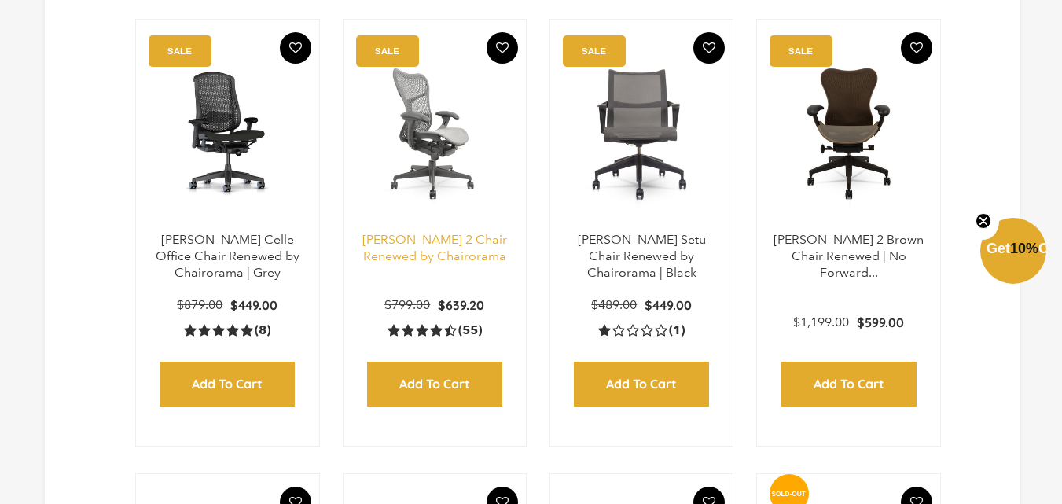
click at [447, 249] on link "[PERSON_NAME] 2 Chair Renewed by Chairorama" at bounding box center [434, 247] width 145 height 31
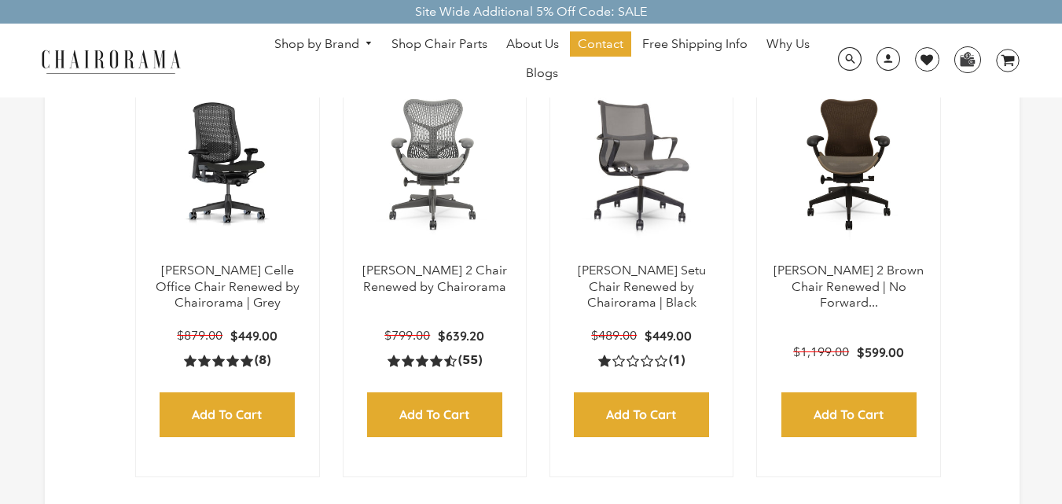
scroll to position [284, 0]
click at [636, 259] on img at bounding box center [641, 164] width 151 height 196
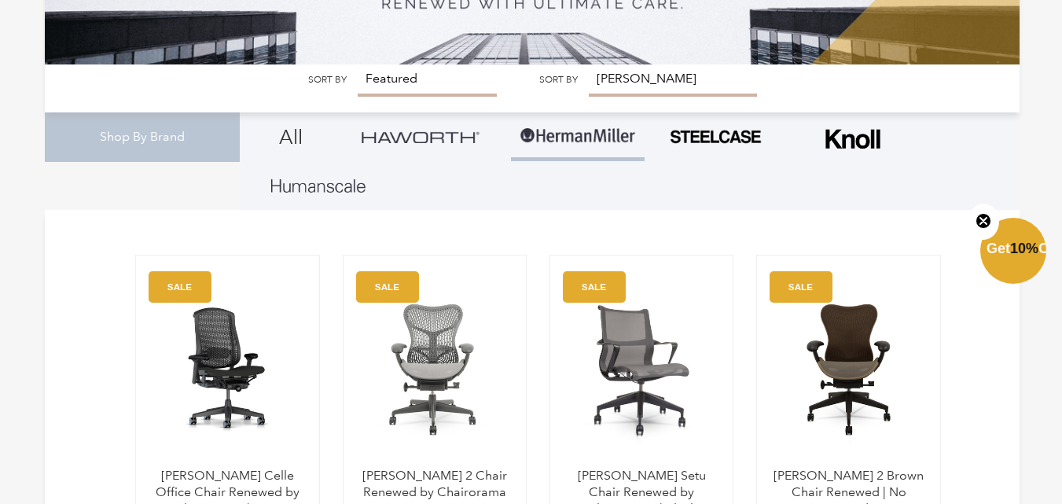
scroll to position [490, 0]
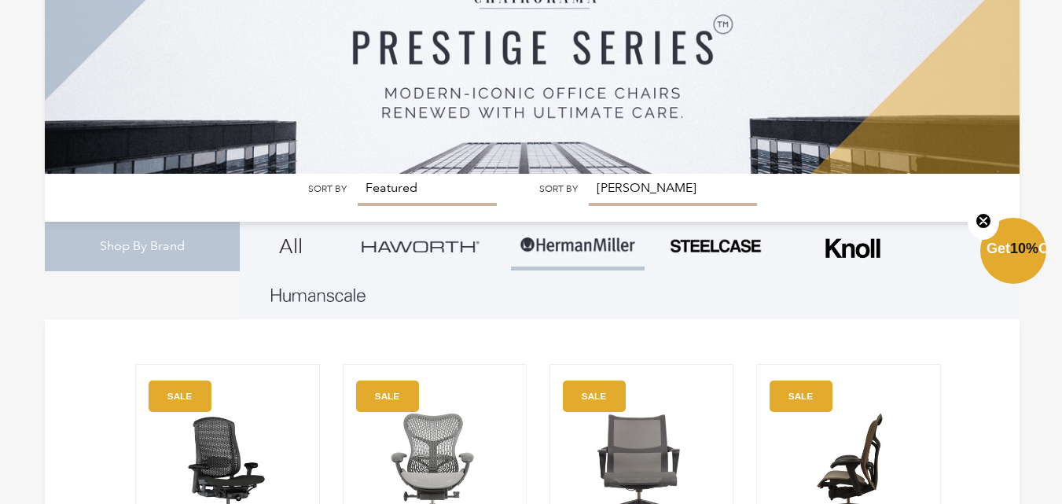
scroll to position [380, 0]
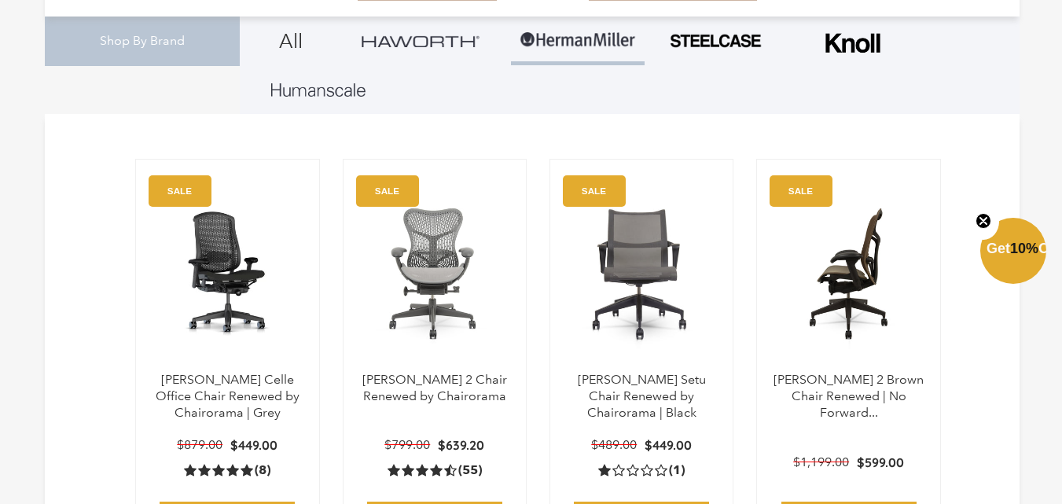
click at [837, 347] on img at bounding box center [847, 273] width 151 height 196
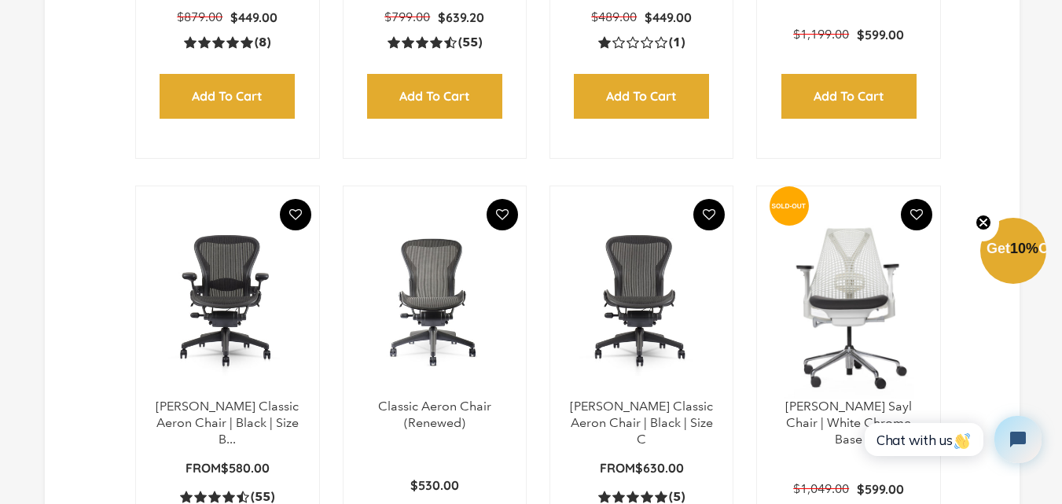
scroll to position [883, 0]
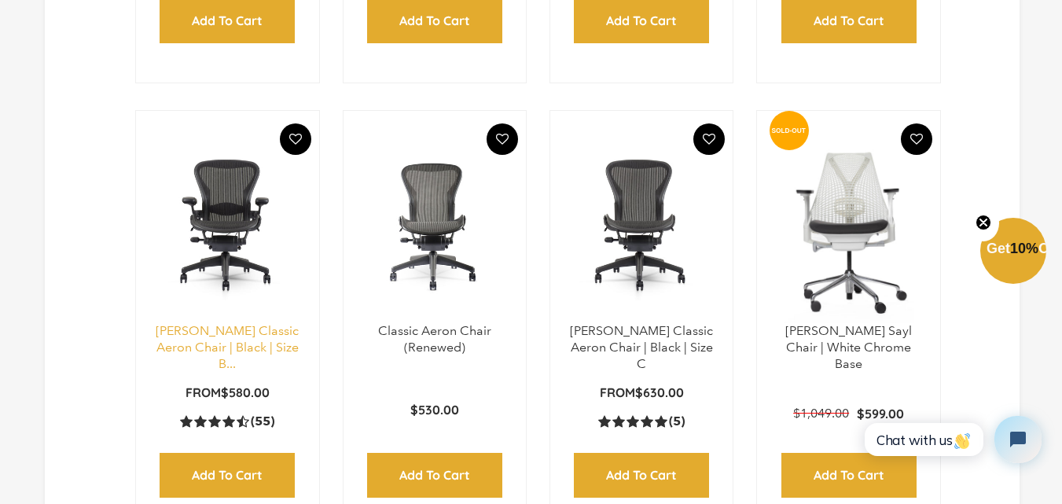
click at [246, 344] on link "[PERSON_NAME] Classic Aeron Chair | Black | Size B..." at bounding box center [227, 347] width 143 height 48
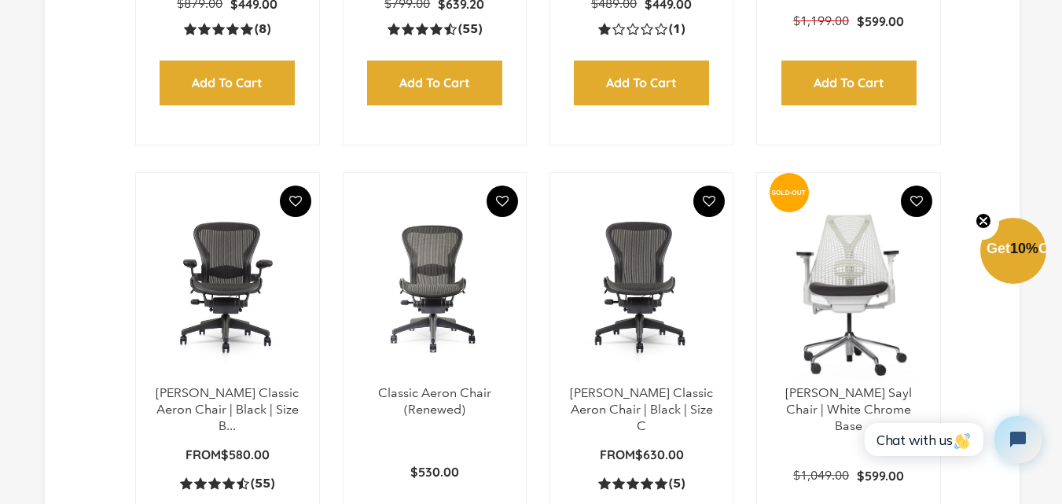
scroll to position [853, 0]
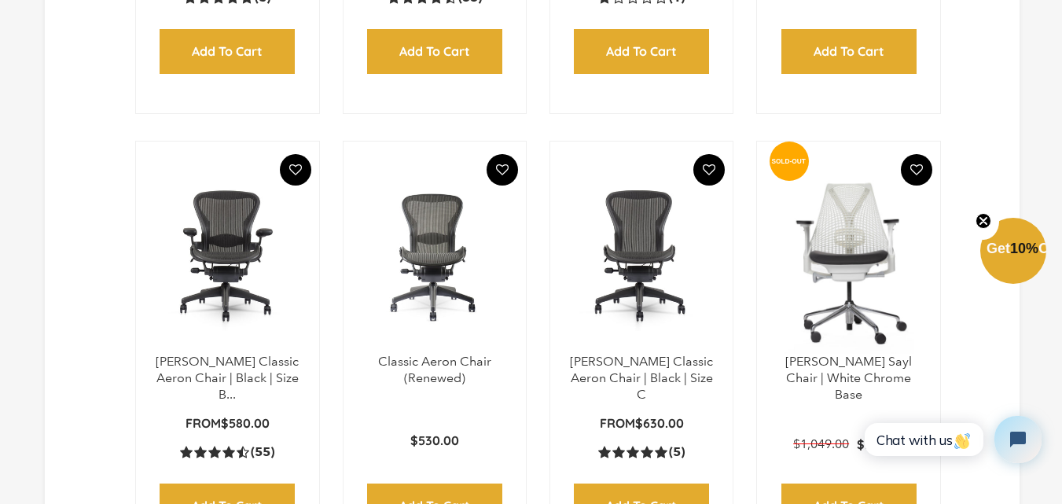
click at [475, 375] on p "Classic Aeron Chair (Renewed)" at bounding box center [434, 370] width 151 height 33
click at [453, 369] on p "Classic Aeron Chair (Renewed)" at bounding box center [434, 370] width 151 height 33
click at [454, 373] on link "Classic Aeron Chair (Renewed)" at bounding box center [434, 369] width 113 height 31
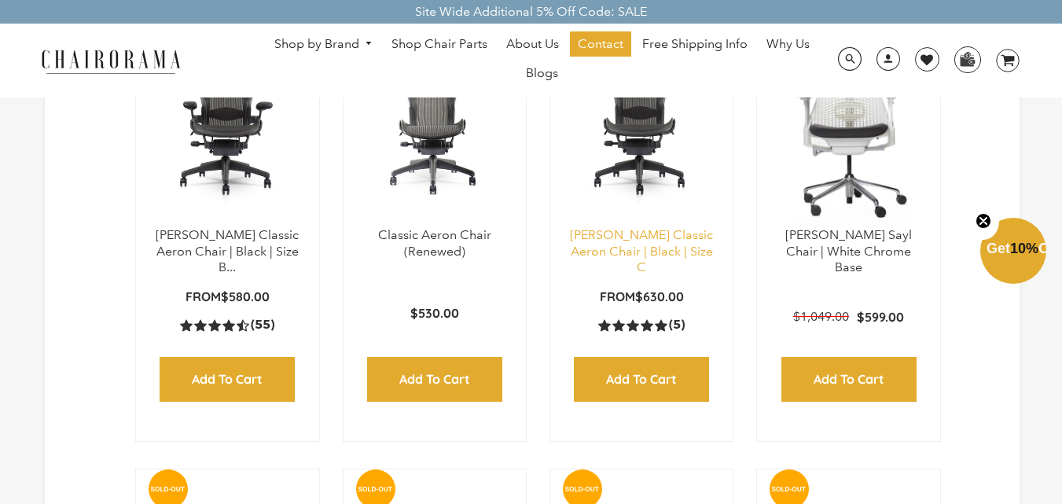
click at [628, 247] on link "[PERSON_NAME] Classic Aeron Chair | Black | Size C" at bounding box center [641, 251] width 143 height 48
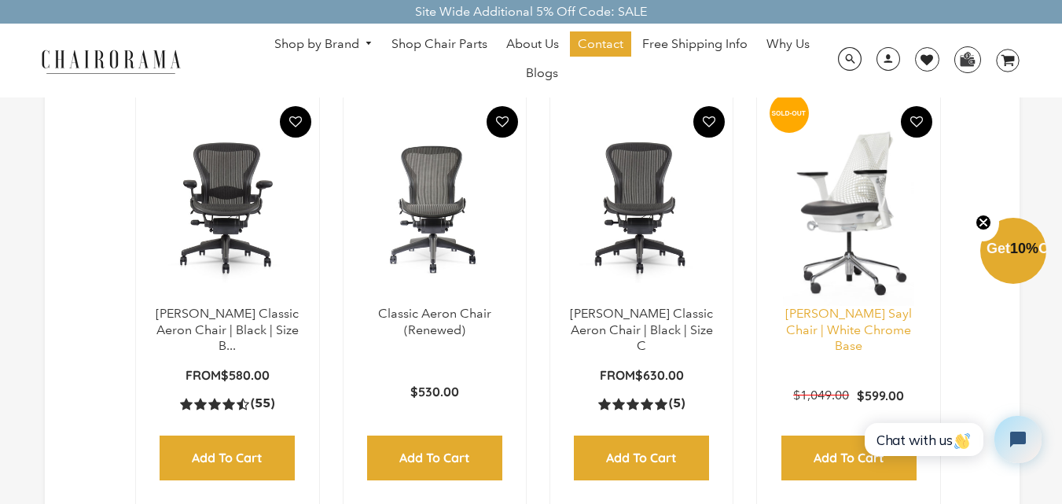
click at [871, 325] on link "[PERSON_NAME] Sayl Chair | White Chrome Base" at bounding box center [848, 330] width 127 height 48
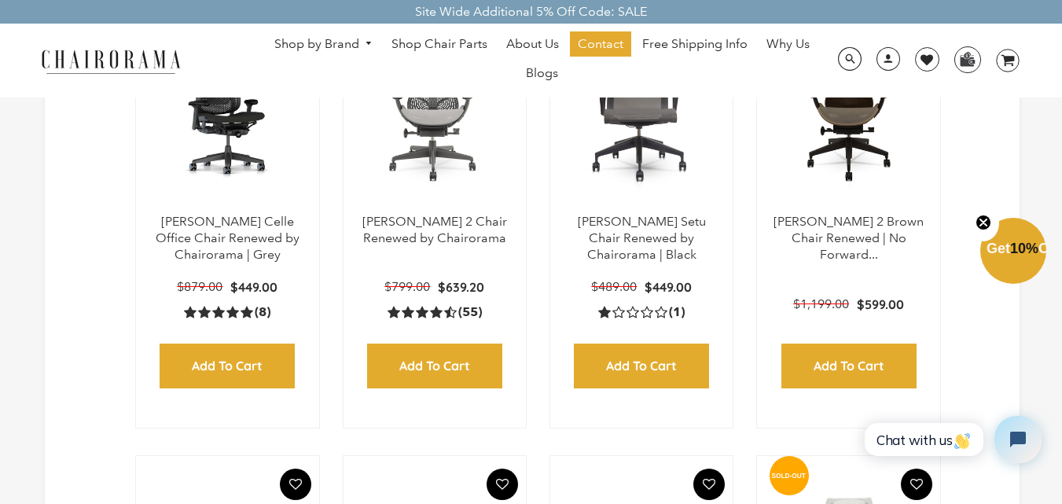
scroll to position [271, 0]
